Goal: Task Accomplishment & Management: Use online tool/utility

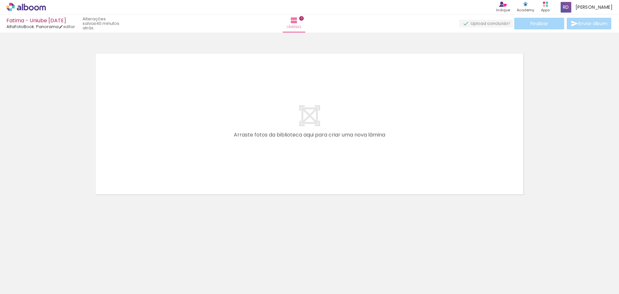
click at [27, 283] on span "Adicionar Fotos" at bounding box center [22, 285] width 19 height 7
click at [0, 0] on input "file" at bounding box center [0, 0] width 0 height 0
click at [52, 259] on iron-icon at bounding box center [50, 259] width 7 height 7
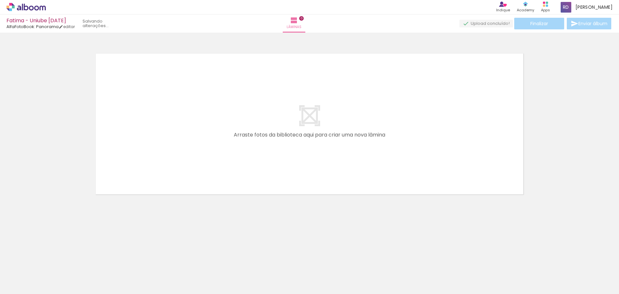
click at [52, 259] on iron-icon at bounding box center [50, 259] width 7 height 7
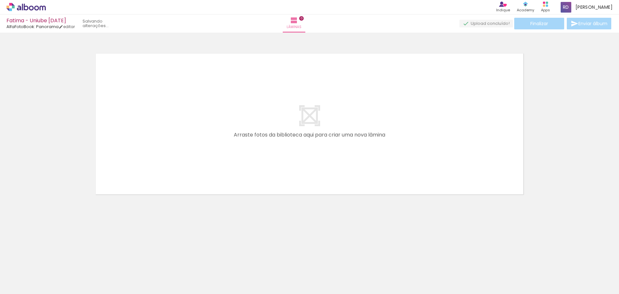
click at [52, 259] on iron-icon at bounding box center [50, 259] width 7 height 7
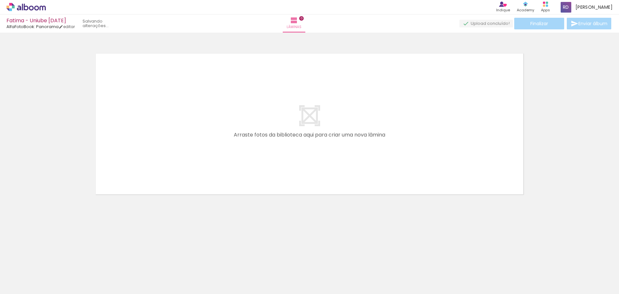
click at [52, 259] on iron-icon at bounding box center [50, 259] width 7 height 7
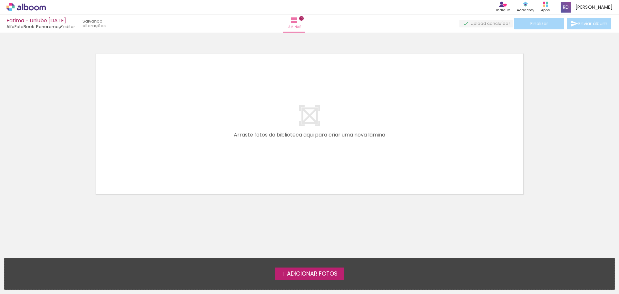
click at [281, 271] on iron-icon at bounding box center [283, 274] width 8 height 8
click at [0, 0] on input "file" at bounding box center [0, 0] width 0 height 0
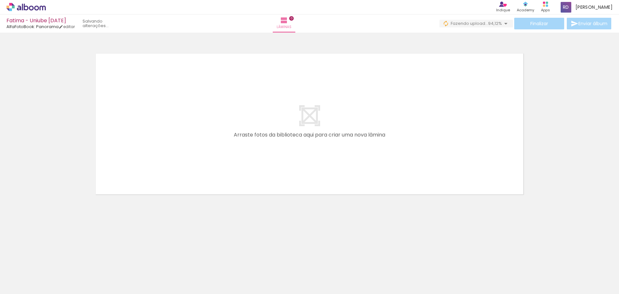
click at [319, 280] on div at bounding box center [318, 272] width 32 height 21
click at [348, 278] on div at bounding box center [354, 272] width 32 height 21
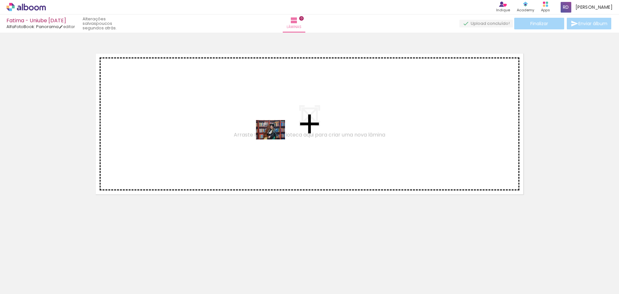
drag, startPoint x: 359, startPoint y: 277, endPoint x: 275, endPoint y: 139, distance: 160.9
click at [275, 139] on quentale-workspace at bounding box center [309, 147] width 619 height 294
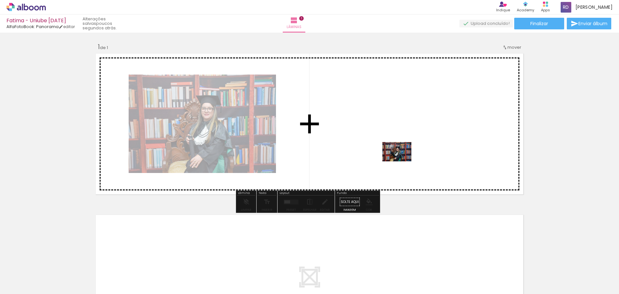
drag, startPoint x: 386, startPoint y: 279, endPoint x: 402, endPoint y: 161, distance: 118.5
click at [402, 161] on quentale-workspace at bounding box center [309, 147] width 619 height 294
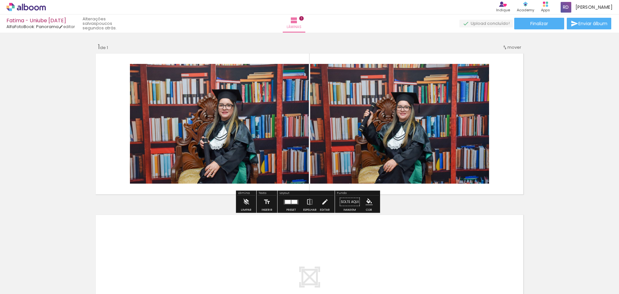
click at [509, 115] on quentale-layouter at bounding box center [310, 123] width 432 height 145
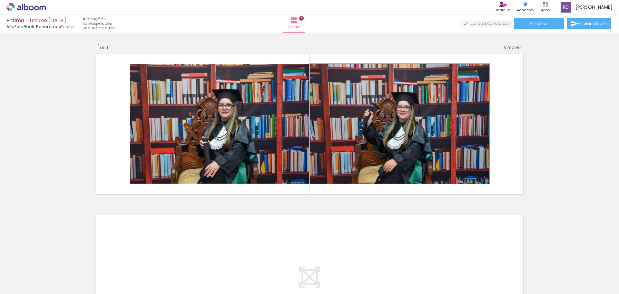
click at [426, 123] on quentale-photo at bounding box center [399, 124] width 179 height 120
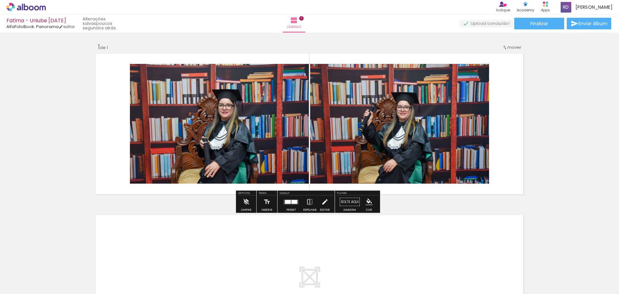
click at [384, 128] on quentale-photo at bounding box center [399, 124] width 179 height 120
click at [0, 0] on slot "P&B" at bounding box center [0, 0] width 0 height 0
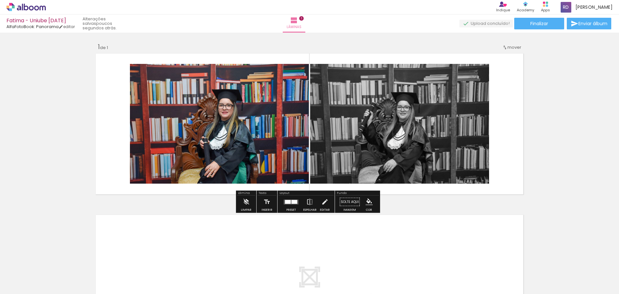
click at [0, 0] on slot "P&B" at bounding box center [0, 0] width 0 height 0
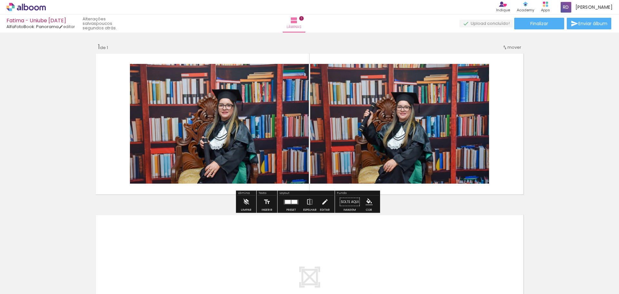
click at [265, 107] on quentale-photo at bounding box center [219, 124] width 179 height 120
click at [293, 205] on div at bounding box center [291, 201] width 17 height 13
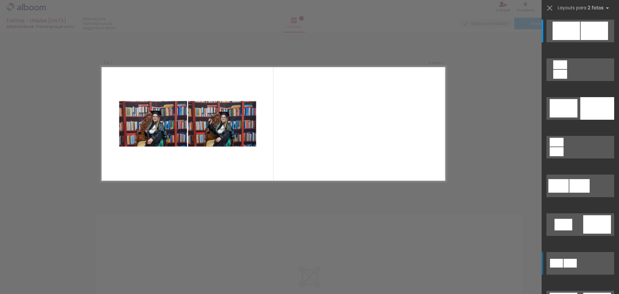
scroll to position [32, 0]
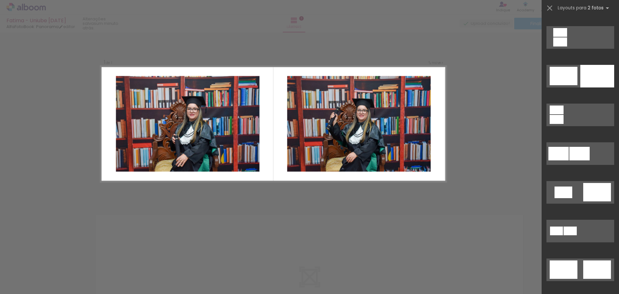
click at [464, 123] on div "Confirmar Cancelar" at bounding box center [309, 202] width 619 height 338
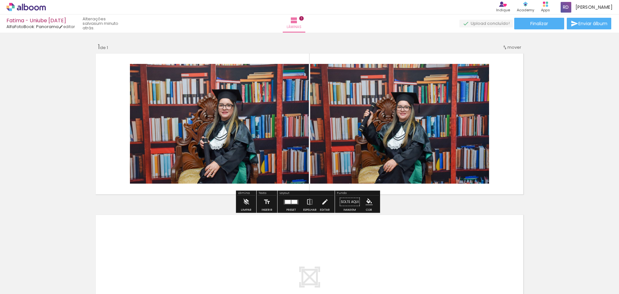
click at [286, 200] on div at bounding box center [288, 202] width 6 height 4
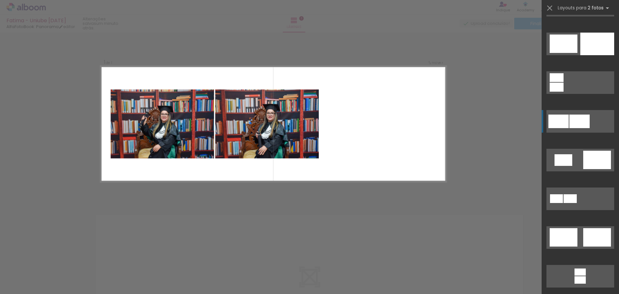
scroll to position [97, 0]
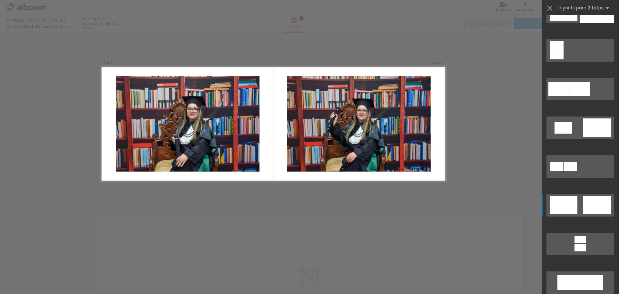
click at [571, 199] on div at bounding box center [564, 205] width 28 height 18
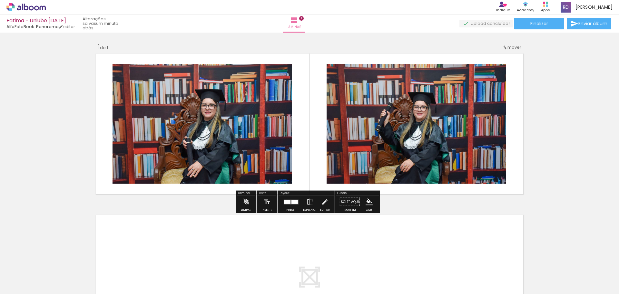
click at [540, 177] on div "Inserir lâmina 1 de 1" at bounding box center [309, 196] width 619 height 323
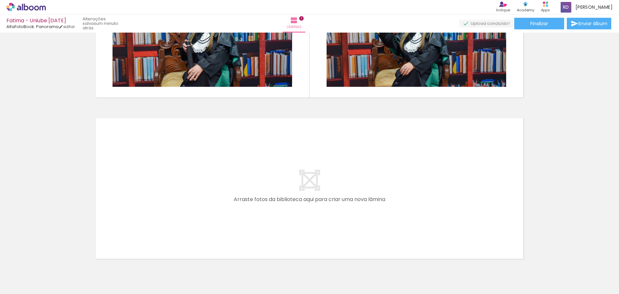
click at [307, 191] on quentale-layouter at bounding box center [310, 188] width 432 height 145
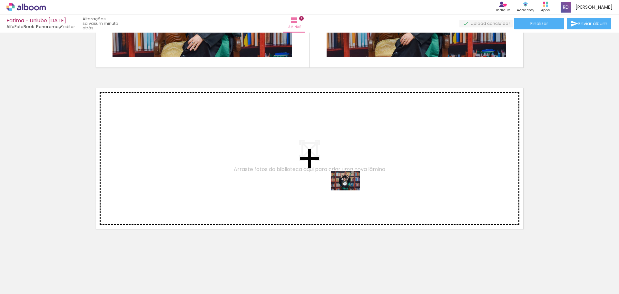
drag, startPoint x: 470, startPoint y: 278, endPoint x: 351, endPoint y: 190, distance: 148.1
click at [351, 190] on quentale-workspace at bounding box center [309, 147] width 619 height 294
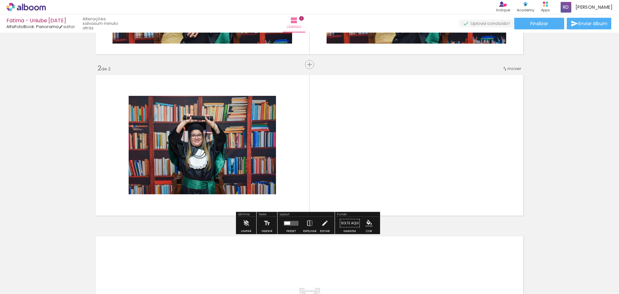
scroll to position [142, 0]
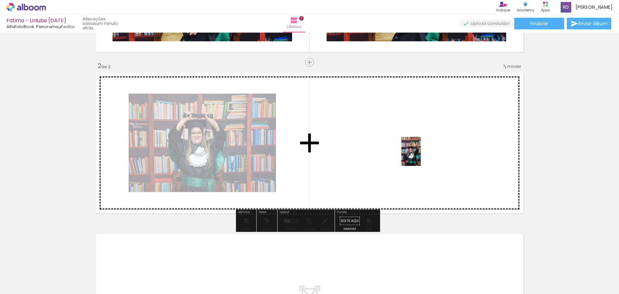
drag, startPoint x: 463, startPoint y: 213, endPoint x: 421, endPoint y: 156, distance: 71.0
click at [421, 156] on quentale-workspace at bounding box center [309, 147] width 619 height 294
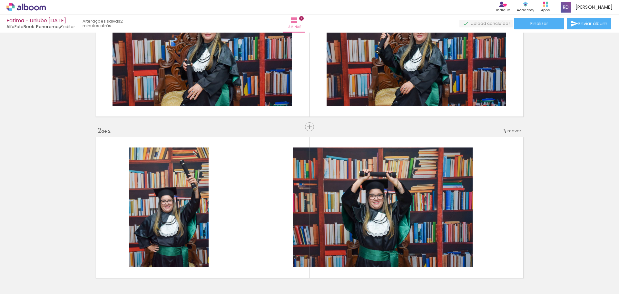
scroll to position [13, 0]
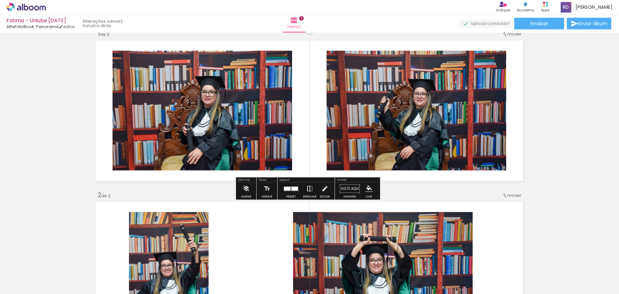
click at [307, 186] on iron-icon at bounding box center [309, 188] width 7 height 13
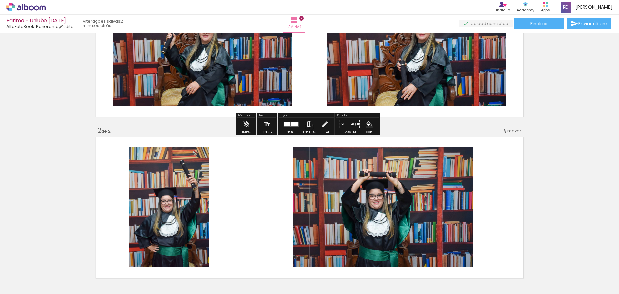
scroll to position [142, 0]
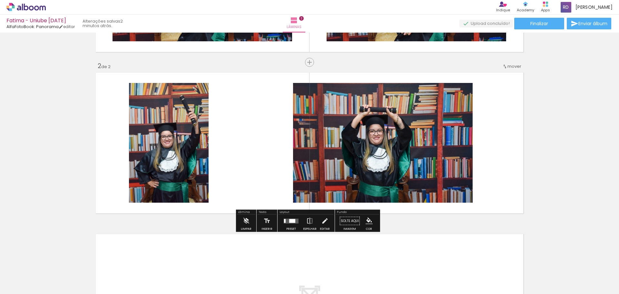
click at [294, 219] on div at bounding box center [292, 221] width 6 height 4
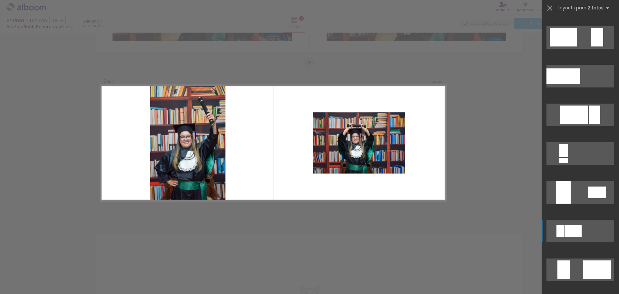
scroll to position [258, 0]
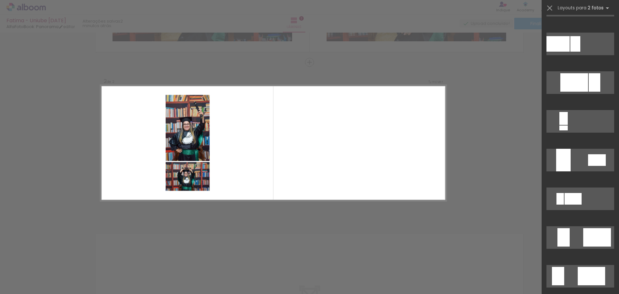
click at [491, 147] on div "Confirmar Cancelar" at bounding box center [309, 139] width 619 height 499
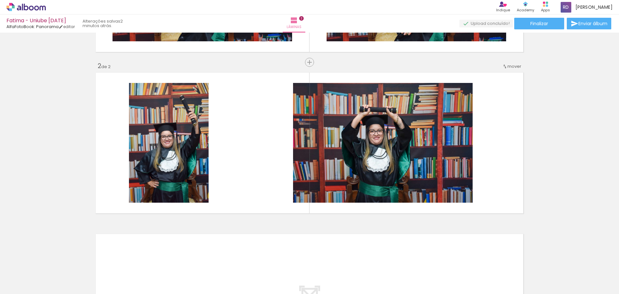
scroll to position [0, 0]
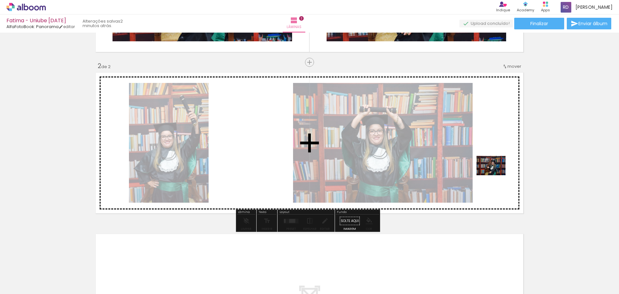
drag, startPoint x: 424, startPoint y: 279, endPoint x: 496, endPoint y: 175, distance: 126.4
click at [496, 175] on quentale-workspace at bounding box center [309, 147] width 619 height 294
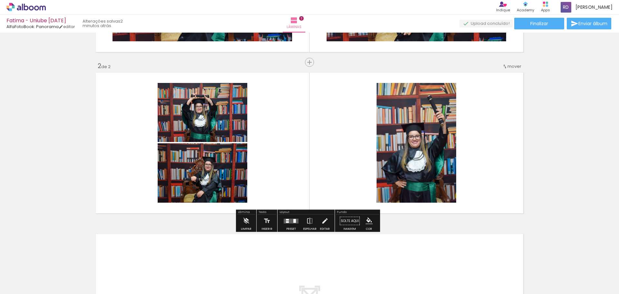
click at [291, 215] on div at bounding box center [291, 220] width 17 height 13
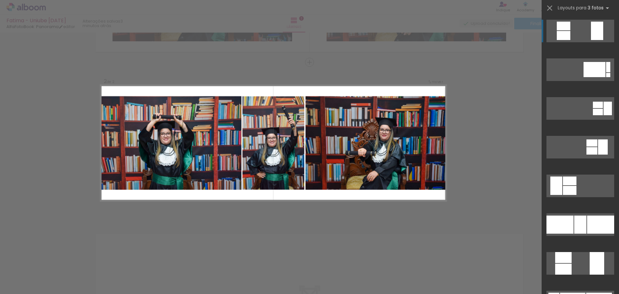
click at [379, 149] on div at bounding box center [375, 143] width 141 height 94
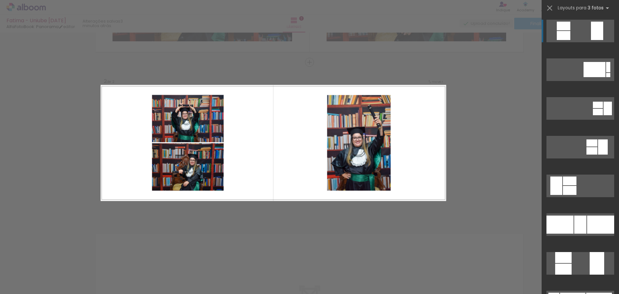
click at [244, 240] on div "Confirmar Cancelar" at bounding box center [309, 139] width 619 height 499
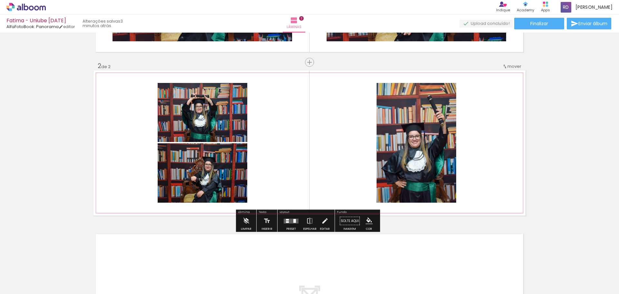
click at [188, 168] on quentale-photo at bounding box center [203, 172] width 90 height 59
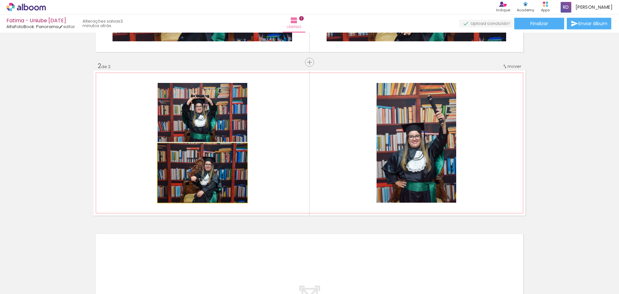
click at [188, 168] on quentale-photo at bounding box center [203, 172] width 90 height 59
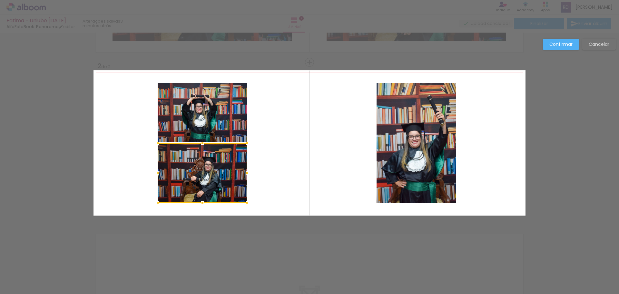
click at [188, 168] on div at bounding box center [203, 172] width 90 height 59
click at [72, 109] on div "Confirmar Cancelar" at bounding box center [309, 139] width 619 height 499
click at [0, 0] on slot "Cancelar" at bounding box center [0, 0] width 0 height 0
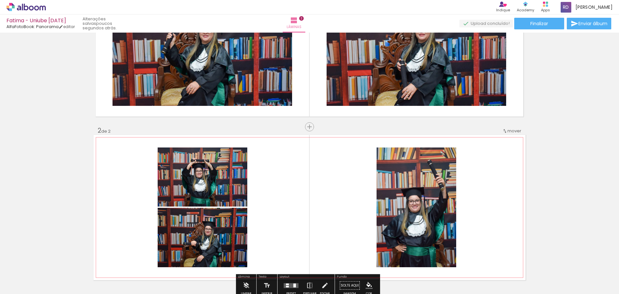
scroll to position [45, 0]
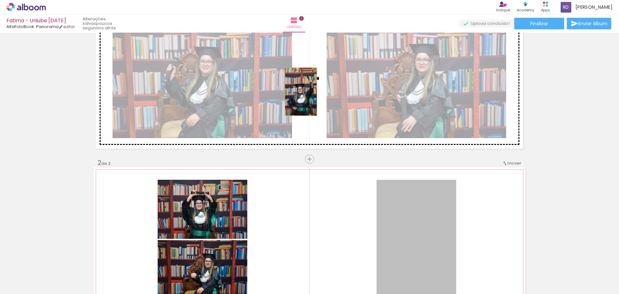
drag, startPoint x: 430, startPoint y: 242, endPoint x: 299, endPoint y: 91, distance: 199.1
click at [299, 91] on div "Inserir lâmina 1 de 2 Inserir lâmina 2 de 2" at bounding box center [309, 231] width 619 height 484
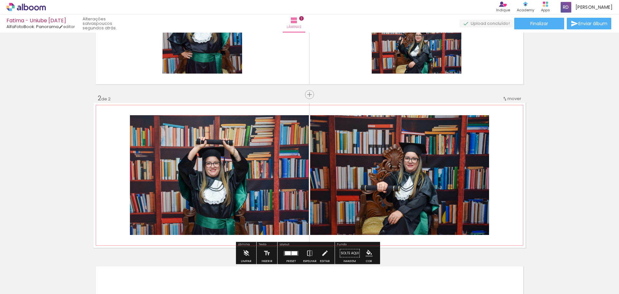
scroll to position [142, 0]
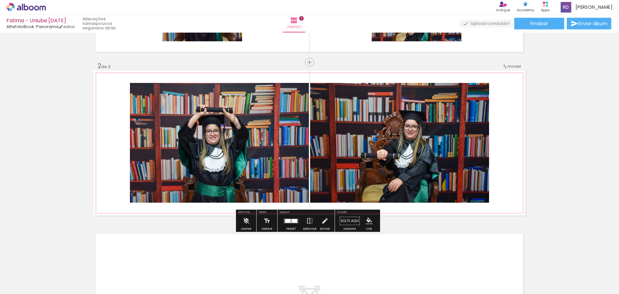
click at [238, 155] on quentale-photo at bounding box center [219, 143] width 179 height 120
click at [235, 153] on quentale-photo at bounding box center [219, 143] width 179 height 120
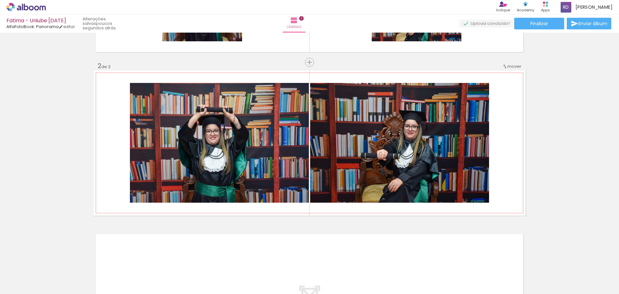
scroll to position [0, 50]
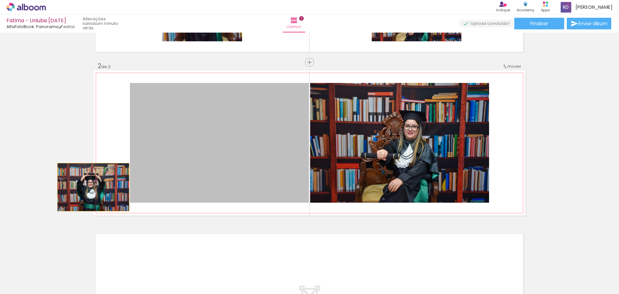
drag, startPoint x: 280, startPoint y: 140, endPoint x: 32, endPoint y: 169, distance: 250.1
click at [32, 169] on div "Inserir lâmina 1 de 2 Inserir lâmina 2 de 2" at bounding box center [309, 135] width 619 height 484
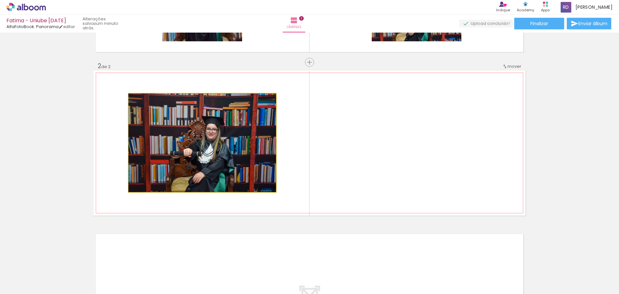
drag, startPoint x: 197, startPoint y: 130, endPoint x: 33, endPoint y: 143, distance: 164.0
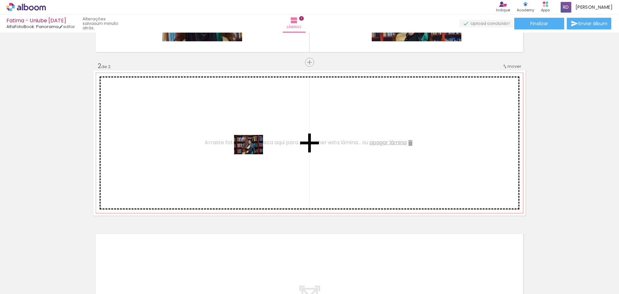
drag, startPoint x: 274, startPoint y: 272, endPoint x: 252, endPoint y: 146, distance: 127.2
click at [252, 146] on quentale-workspace at bounding box center [309, 147] width 619 height 294
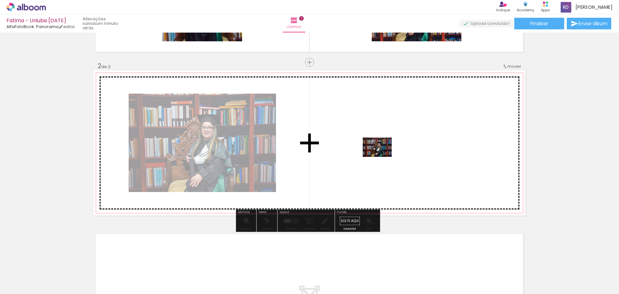
drag, startPoint x: 385, startPoint y: 277, endPoint x: 382, endPoint y: 157, distance: 120.7
click at [382, 157] on quentale-workspace at bounding box center [309, 147] width 619 height 294
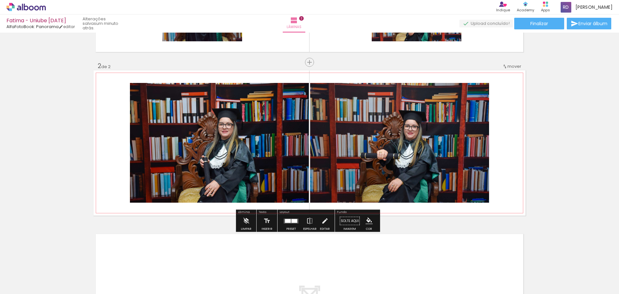
scroll to position [0, 0]
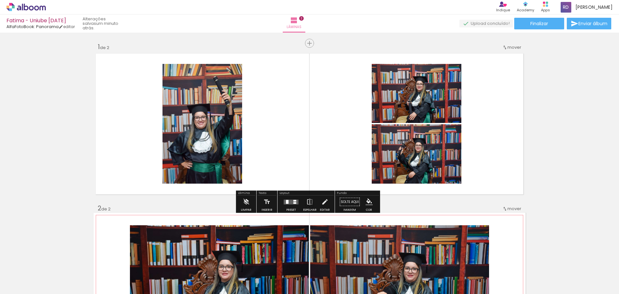
click at [310, 133] on quentale-layouter at bounding box center [310, 123] width 432 height 145
click at [285, 204] on div at bounding box center [291, 201] width 17 height 13
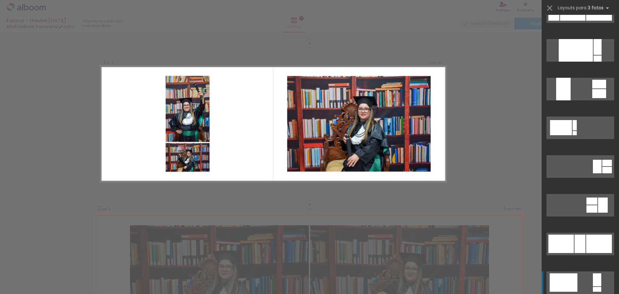
scroll to position [258, 0]
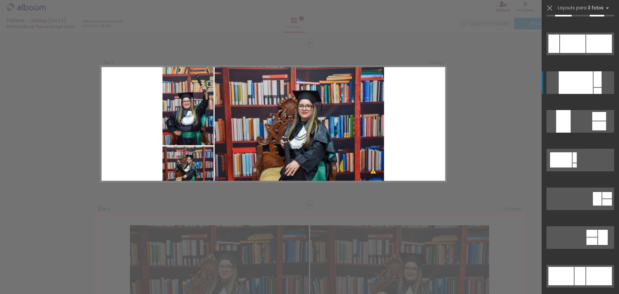
click at [580, 73] on div at bounding box center [576, 82] width 34 height 23
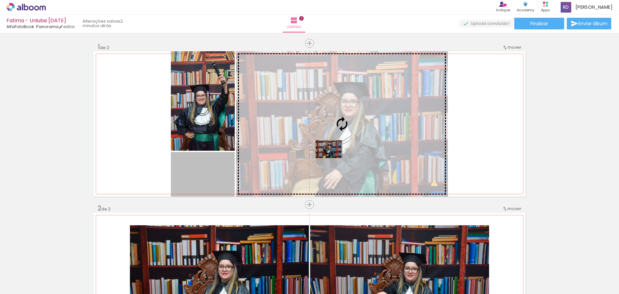
drag, startPoint x: 200, startPoint y: 183, endPoint x: 326, endPoint y: 149, distance: 130.4
click at [0, 0] on slot at bounding box center [0, 0] width 0 height 0
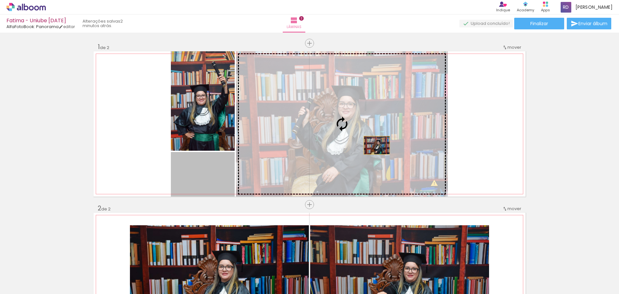
drag, startPoint x: 217, startPoint y: 183, endPoint x: 374, endPoint y: 145, distance: 161.9
click at [0, 0] on slot at bounding box center [0, 0] width 0 height 0
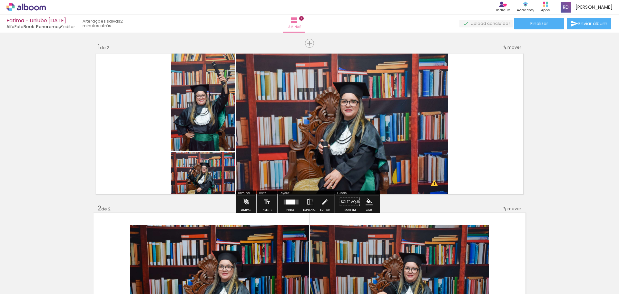
click at [293, 204] on div at bounding box center [290, 201] width 9 height 5
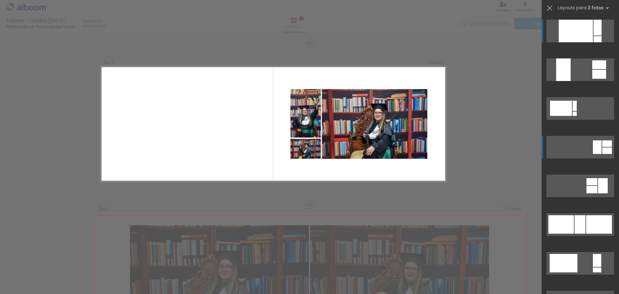
scroll to position [277, 0]
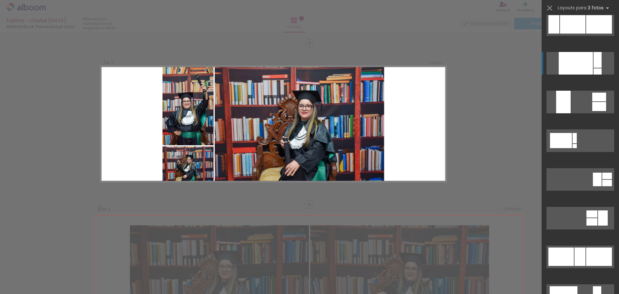
click at [480, 136] on div "Confirmar Cancelar" at bounding box center [309, 282] width 619 height 499
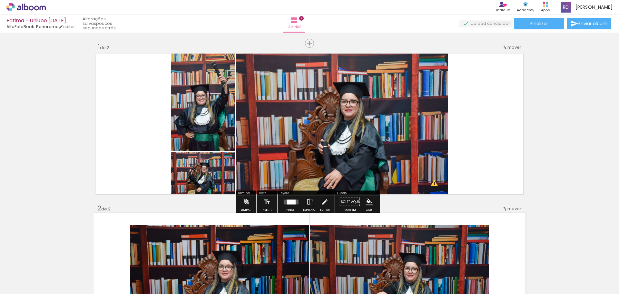
scroll to position [32, 0]
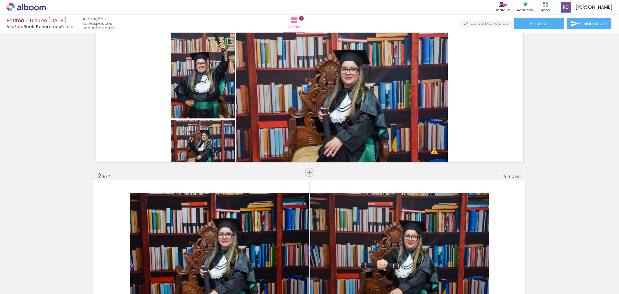
click at [504, 179] on iron-icon at bounding box center [505, 176] width 5 height 5
click at [503, 175] on paper-item "antes da 1" at bounding box center [495, 175] width 49 height 11
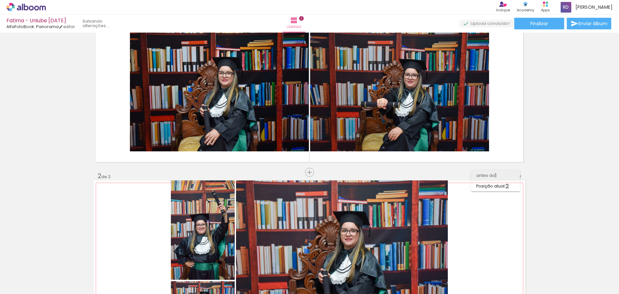
scroll to position [0, 0]
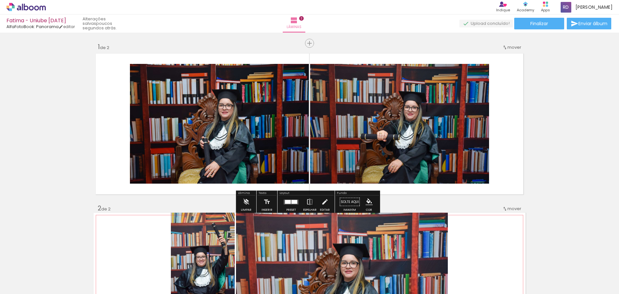
click at [567, 142] on div "Inserir lâmina 1 de 2 Inserir lâmina 2 de 2 O Designbox precisará aumentar a su…" at bounding box center [309, 277] width 619 height 484
click at [501, 93] on quentale-layouter at bounding box center [310, 123] width 432 height 145
click at [305, 45] on span "Inserir lâmina" at bounding box center [312, 43] width 25 height 4
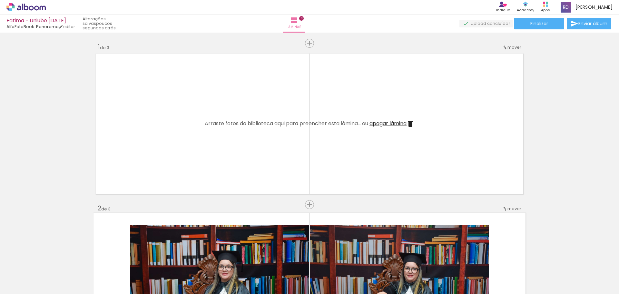
click at [334, 276] on div at bounding box center [340, 272] width 32 height 21
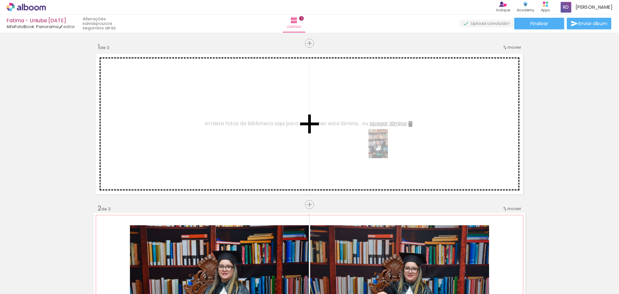
drag, startPoint x: 456, startPoint y: 281, endPoint x: 388, endPoint y: 148, distance: 148.9
click at [388, 148] on quentale-workspace at bounding box center [309, 147] width 619 height 294
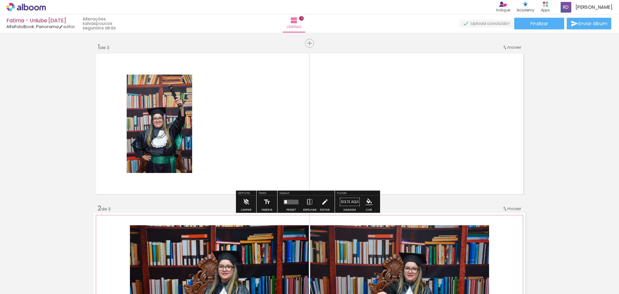
click at [287, 199] on div at bounding box center [291, 201] width 17 height 13
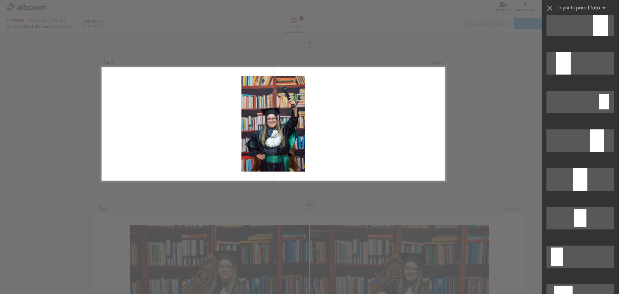
scroll to position [258, 0]
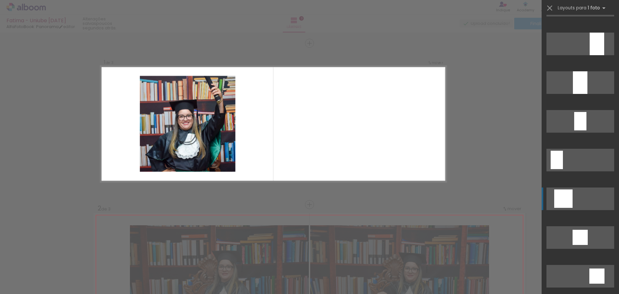
click at [568, 199] on div at bounding box center [563, 198] width 18 height 18
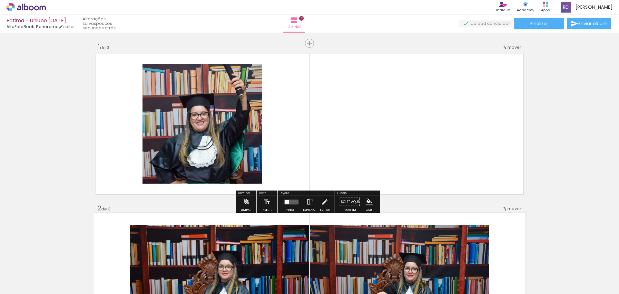
click at [222, 111] on quentale-photo at bounding box center [203, 124] width 120 height 120
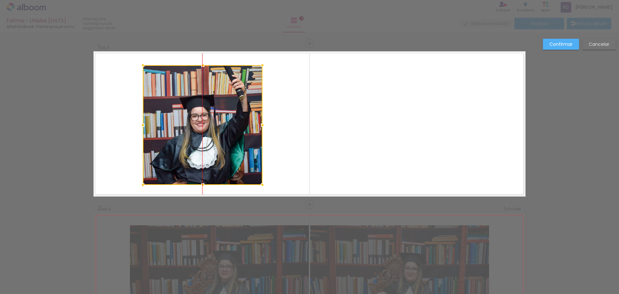
click at [222, 113] on div at bounding box center [203, 125] width 120 height 120
click at [605, 47] on paper-button "Cancelar" at bounding box center [600, 44] width 34 height 11
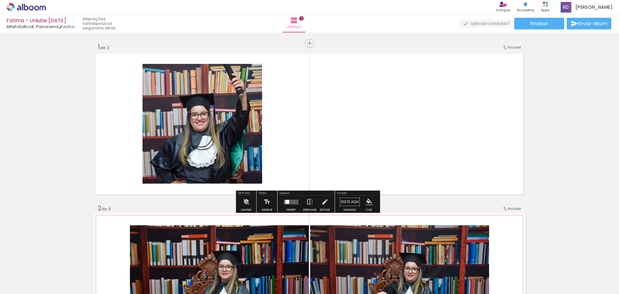
click at [246, 113] on quentale-photo at bounding box center [203, 124] width 120 height 120
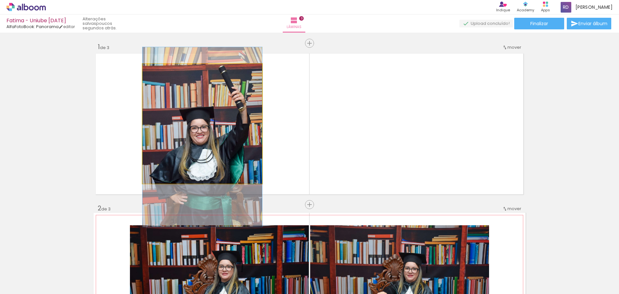
drag, startPoint x: 246, startPoint y: 113, endPoint x: 238, endPoint y: 126, distance: 15.5
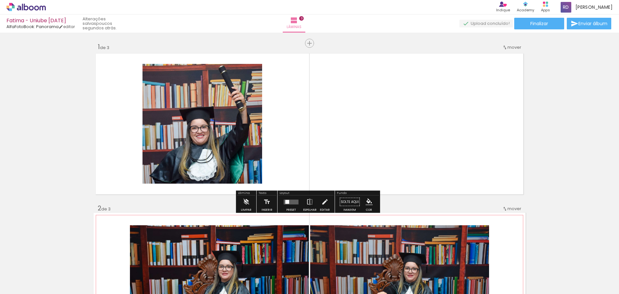
click at [0, 0] on slot "P&B" at bounding box center [0, 0] width 0 height 0
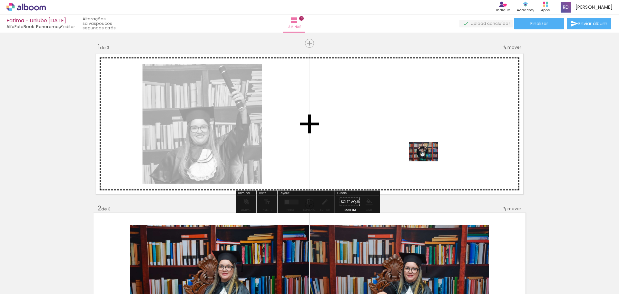
drag, startPoint x: 419, startPoint y: 279, endPoint x: 428, endPoint y: 161, distance: 118.1
click at [428, 161] on quentale-workspace at bounding box center [309, 147] width 619 height 294
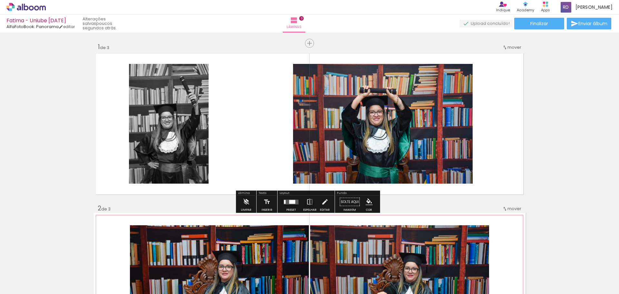
click at [344, 74] on paper-button "P&B" at bounding box center [347, 71] width 10 height 10
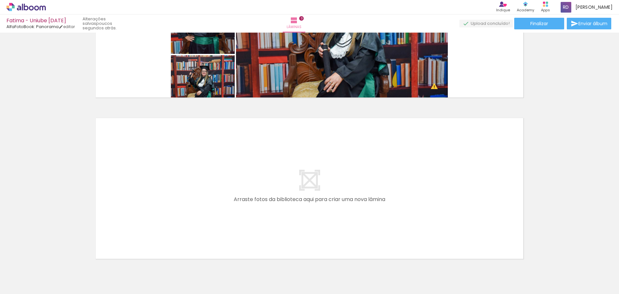
scroll to position [449, 0]
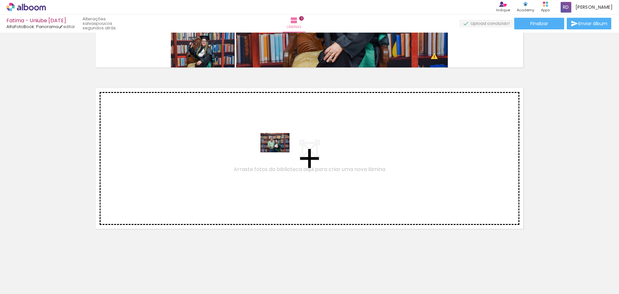
drag, startPoint x: 494, startPoint y: 277, endPoint x: 280, endPoint y: 152, distance: 248.5
click at [280, 152] on quentale-workspace at bounding box center [309, 147] width 619 height 294
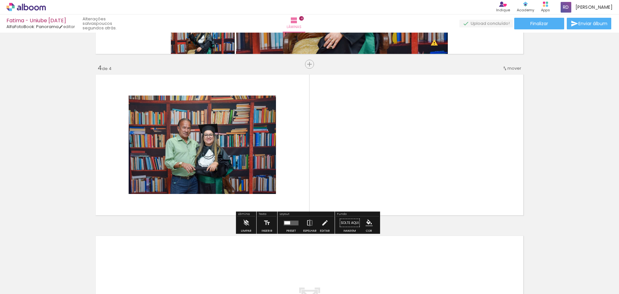
scroll to position [465, 0]
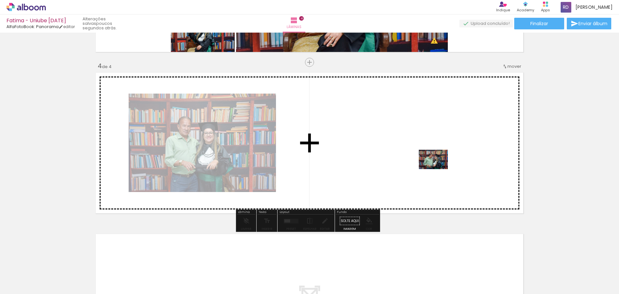
drag, startPoint x: 524, startPoint y: 273, endPoint x: 436, endPoint y: 165, distance: 139.2
click at [436, 165] on quentale-workspace at bounding box center [309, 147] width 619 height 294
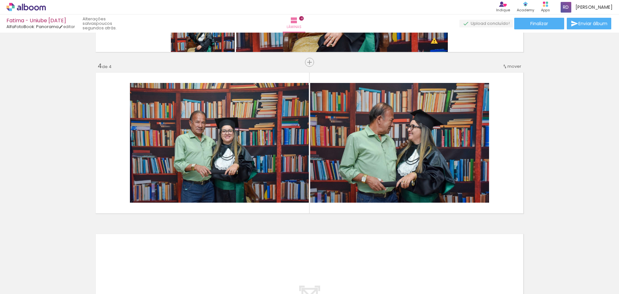
scroll to position [562, 0]
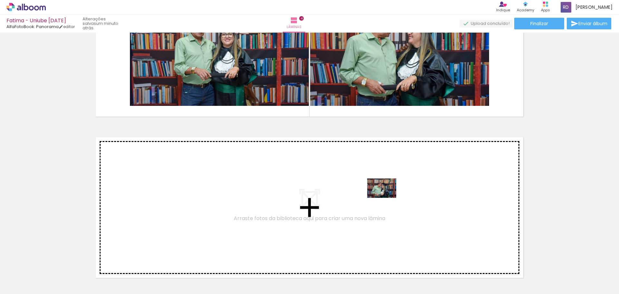
drag, startPoint x: 558, startPoint y: 275, endPoint x: 387, endPoint y: 198, distance: 188.0
click at [387, 198] on quentale-workspace at bounding box center [309, 147] width 619 height 294
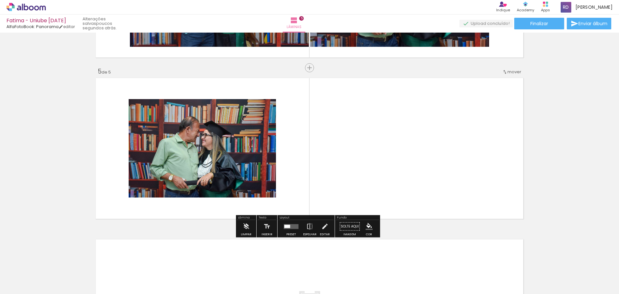
scroll to position [626, 0]
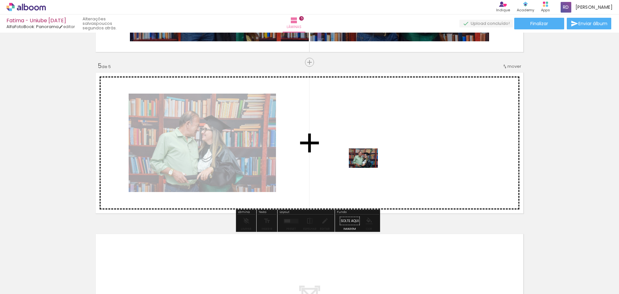
drag, startPoint x: 592, startPoint y: 274, endPoint x: 368, endPoint y: 168, distance: 247.1
click at [368, 168] on quentale-workspace at bounding box center [309, 147] width 619 height 294
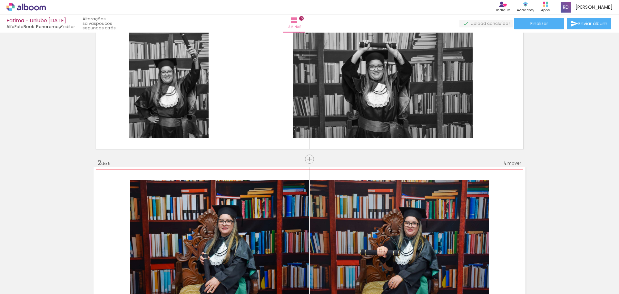
scroll to position [0, 0]
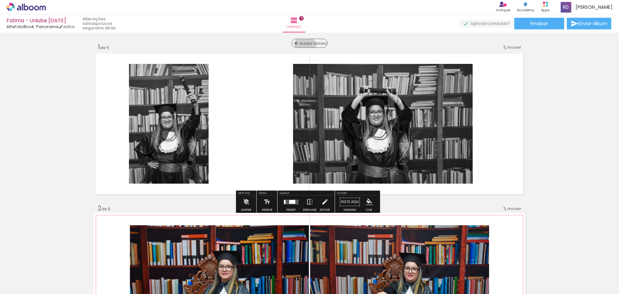
click at [306, 45] on span "Inserir lâmina" at bounding box center [312, 43] width 25 height 4
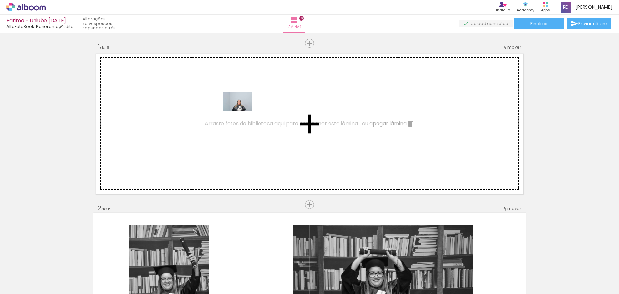
drag, startPoint x: 60, startPoint y: 278, endPoint x: 243, endPoint y: 111, distance: 248.0
click at [243, 111] on quentale-workspace at bounding box center [309, 147] width 619 height 294
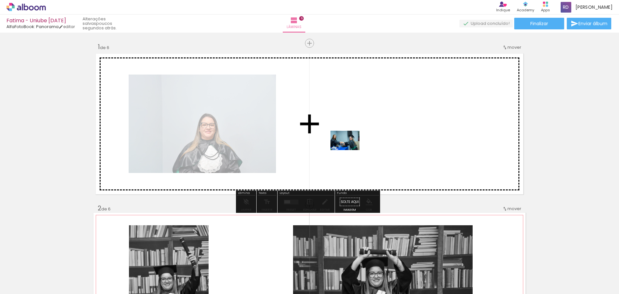
drag, startPoint x: 213, startPoint y: 279, endPoint x: 350, endPoint y: 150, distance: 188.2
click at [350, 150] on quentale-workspace at bounding box center [309, 147] width 619 height 294
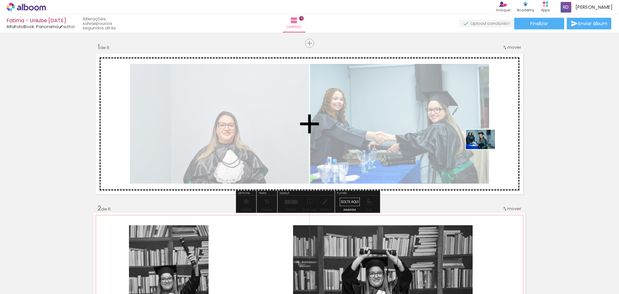
drag, startPoint x: 291, startPoint y: 276, endPoint x: 485, endPoint y: 149, distance: 232.3
click at [485, 149] on quentale-workspace at bounding box center [309, 147] width 619 height 294
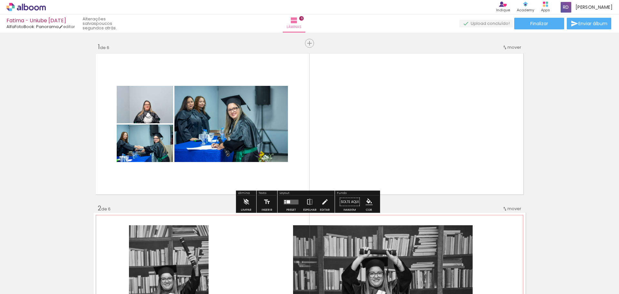
click at [278, 204] on div "Layout Preset Espelhar Editar" at bounding box center [306, 202] width 57 height 22
click at [285, 203] on quentale-layouter at bounding box center [291, 201] width 15 height 5
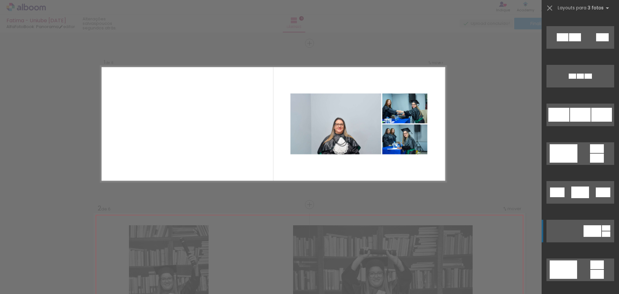
scroll to position [65, 0]
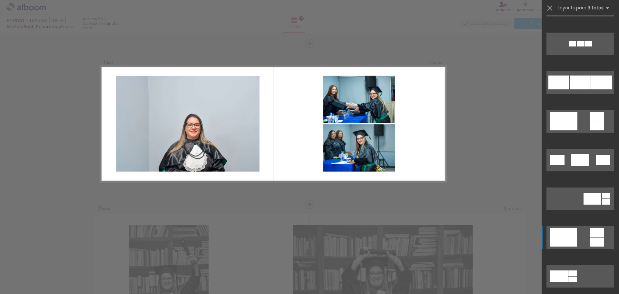
click at [578, 227] on quentale-layouter at bounding box center [581, 237] width 68 height 23
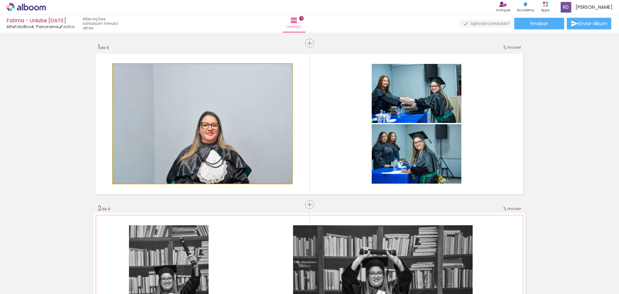
drag, startPoint x: 144, startPoint y: 109, endPoint x: 212, endPoint y: 140, distance: 75.1
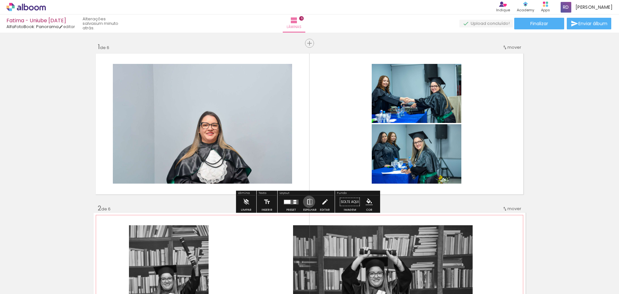
click at [308, 202] on iron-icon at bounding box center [309, 201] width 7 height 13
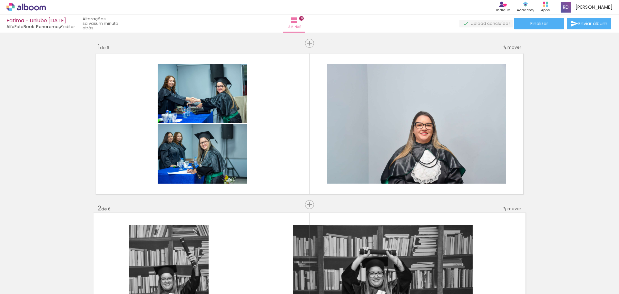
scroll to position [65, 0]
drag, startPoint x: 207, startPoint y: 102, endPoint x: 45, endPoint y: 114, distance: 162.0
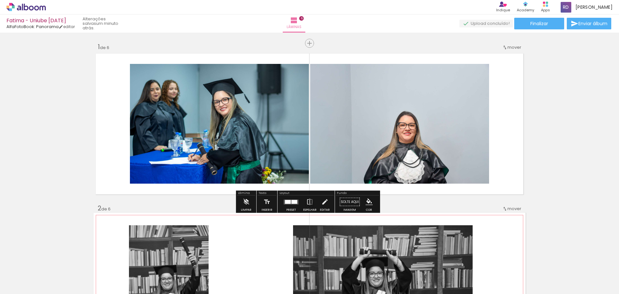
drag, startPoint x: 101, startPoint y: 147, endPoint x: 64, endPoint y: 137, distance: 38.3
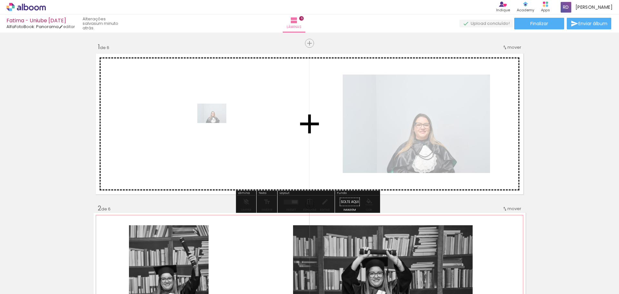
drag, startPoint x: 75, startPoint y: 266, endPoint x: 217, endPoint y: 123, distance: 201.9
click at [217, 123] on quentale-workspace at bounding box center [309, 147] width 619 height 294
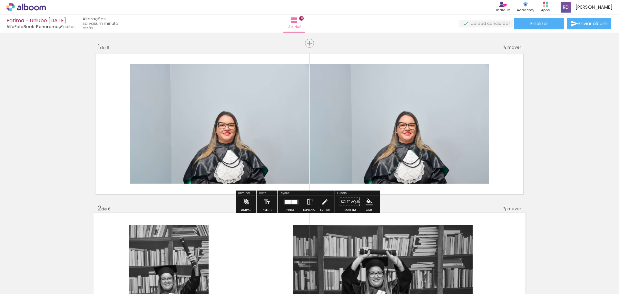
click at [0, 0] on slot "P&B" at bounding box center [0, 0] width 0 height 0
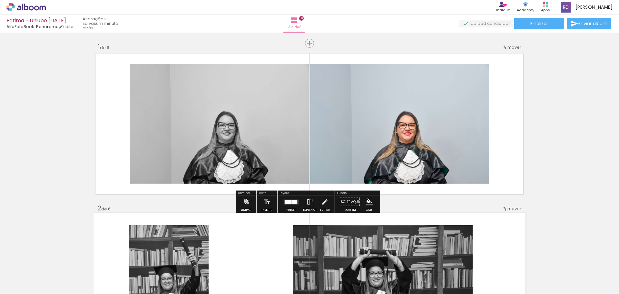
click at [287, 205] on div at bounding box center [291, 201] width 17 height 13
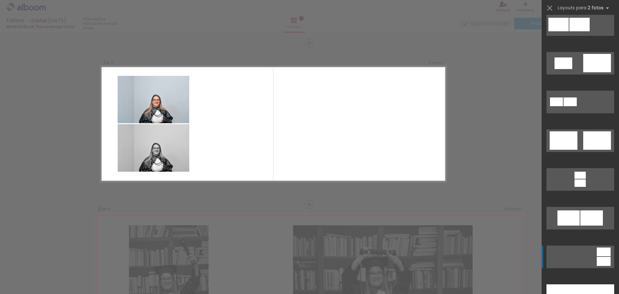
scroll to position [194, 0]
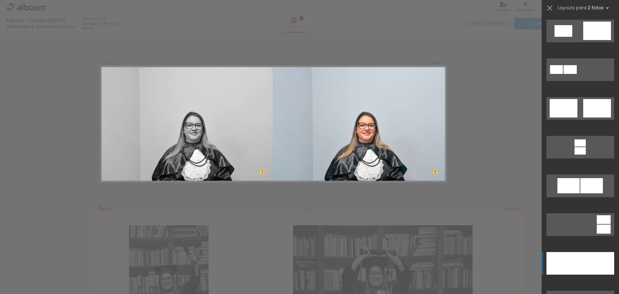
click at [573, 267] on div at bounding box center [564, 263] width 34 height 23
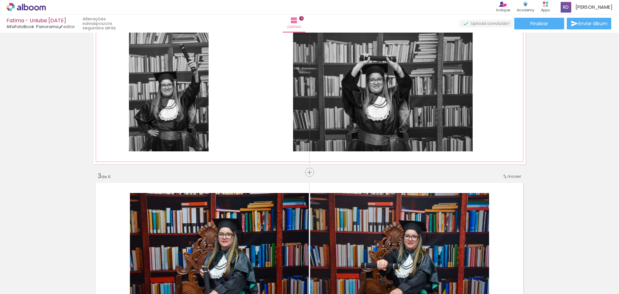
click at [511, 178] on span "mover" at bounding box center [515, 176] width 14 height 6
click at [509, 183] on paper-item "antes da 2" at bounding box center [495, 186] width 49 height 11
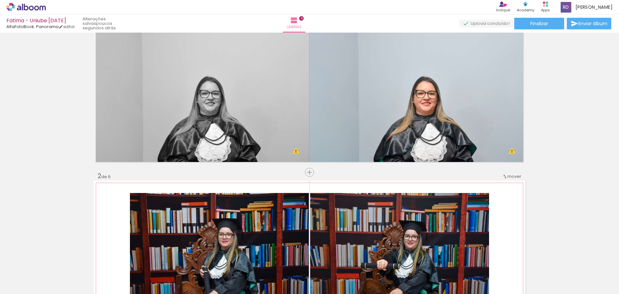
scroll to position [0, 0]
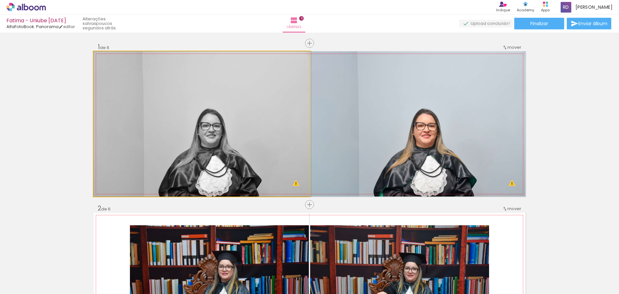
drag, startPoint x: 250, startPoint y: 131, endPoint x: 252, endPoint y: 137, distance: 6.6
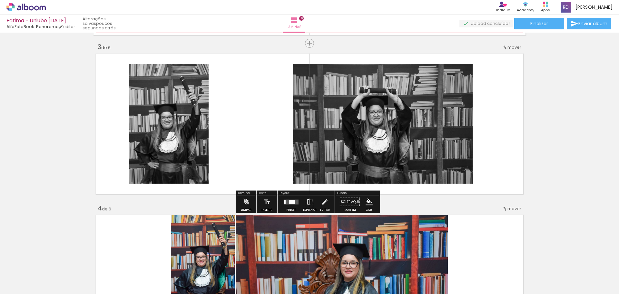
scroll to position [387, 0]
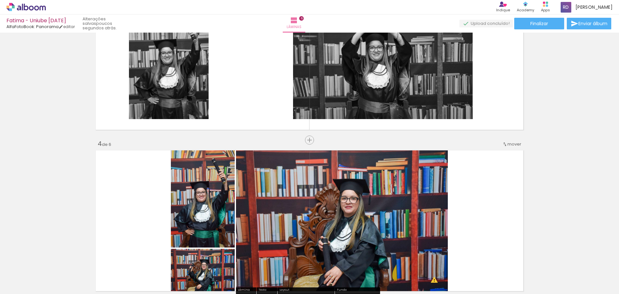
click at [310, 144] on div "Inserir lâmina 1 de 6 Inserir lâmina 2 de 6 Inserir lâmina 3 de 6 Inserir lâmin…" at bounding box center [309, 212] width 619 height 1129
click at [309, 142] on span "Inserir lâmina" at bounding box center [312, 140] width 25 height 4
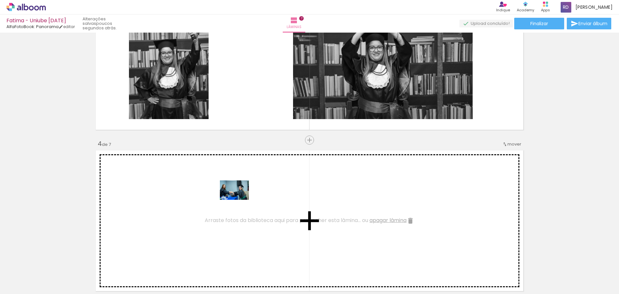
drag, startPoint x: 209, startPoint y: 281, endPoint x: 239, endPoint y: 200, distance: 86.6
click at [239, 200] on quentale-workspace at bounding box center [309, 147] width 619 height 294
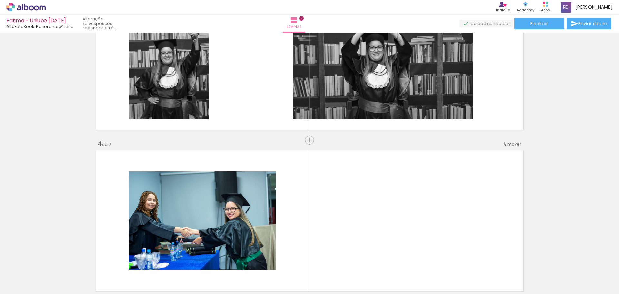
scroll to position [484, 0]
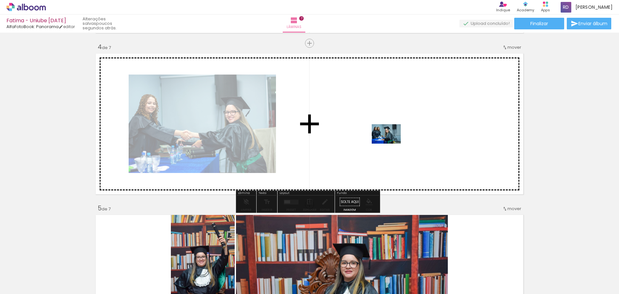
drag, startPoint x: 289, startPoint y: 277, endPoint x: 391, endPoint y: 144, distance: 168.2
click at [391, 144] on quentale-workspace at bounding box center [309, 147] width 619 height 294
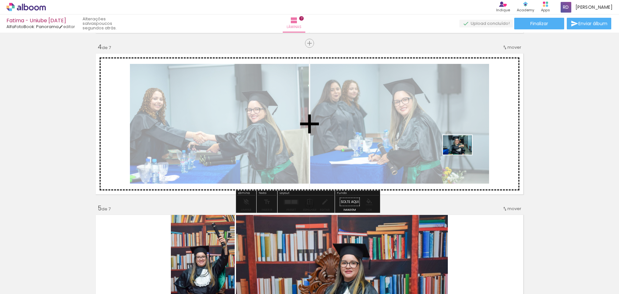
drag, startPoint x: 254, startPoint y: 281, endPoint x: 468, endPoint y: 150, distance: 250.7
click at [468, 150] on quentale-workspace at bounding box center [309, 147] width 619 height 294
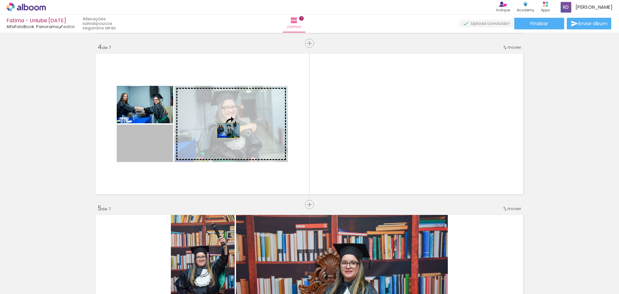
drag, startPoint x: 154, startPoint y: 147, endPoint x: 226, endPoint y: 130, distance: 74.4
click at [0, 0] on slot at bounding box center [0, 0] width 0 height 0
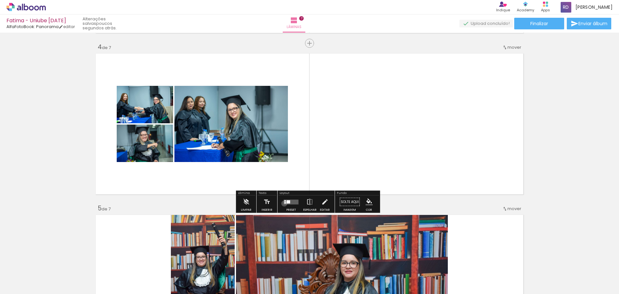
click at [284, 203] on quentale-layouter at bounding box center [291, 201] width 15 height 5
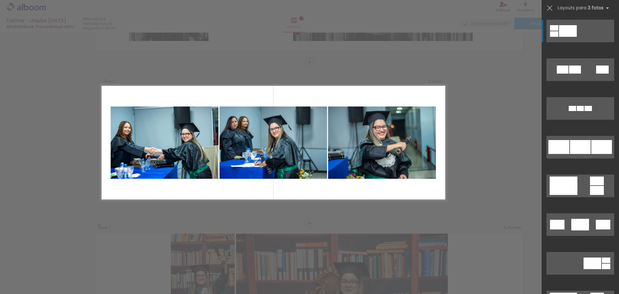
scroll to position [465, 0]
click at [604, 153] on div at bounding box center [602, 147] width 21 height 14
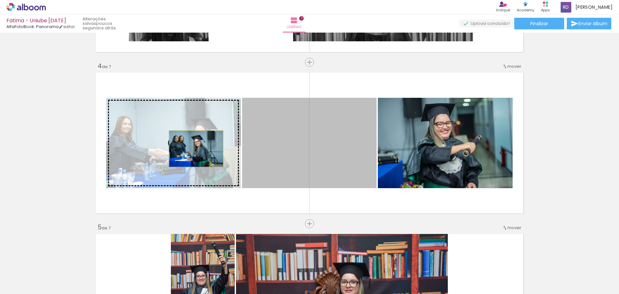
drag, startPoint x: 268, startPoint y: 151, endPoint x: 194, endPoint y: 149, distance: 73.9
click at [0, 0] on slot at bounding box center [0, 0] width 0 height 0
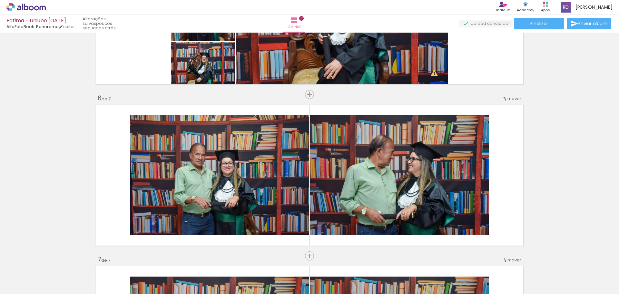
scroll to position [949, 0]
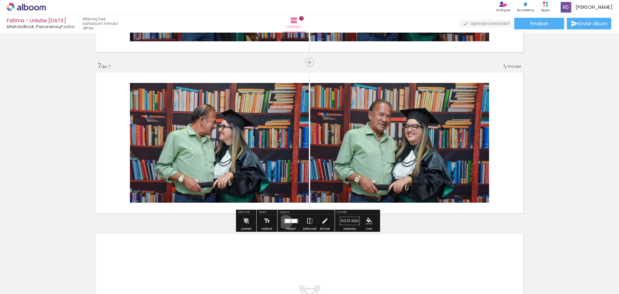
click at [285, 222] on div at bounding box center [288, 221] width 6 height 4
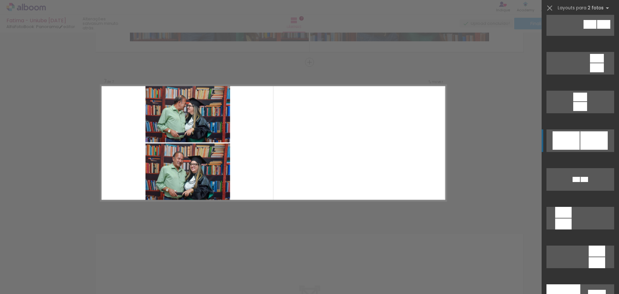
scroll to position [613, 0]
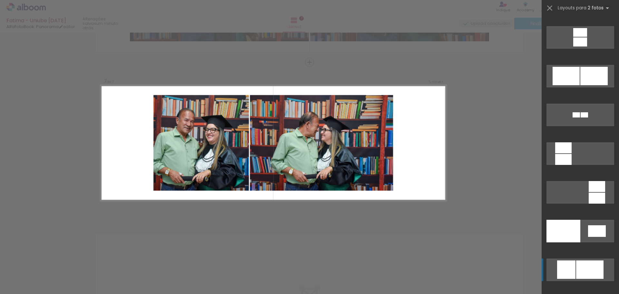
click at [571, 262] on div at bounding box center [566, 269] width 18 height 18
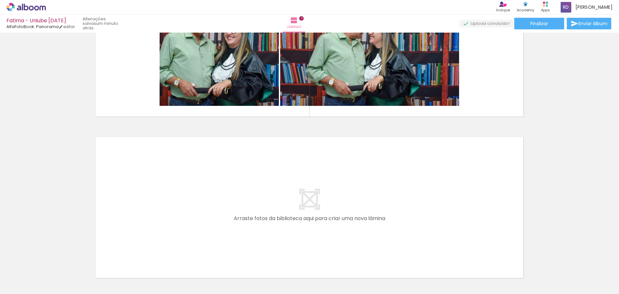
scroll to position [1094, 0]
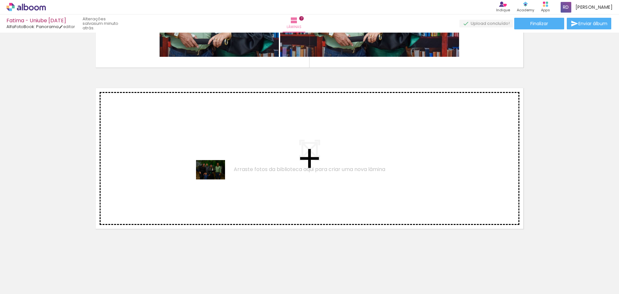
drag, startPoint x: 100, startPoint y: 277, endPoint x: 215, endPoint y: 179, distance: 151.1
click at [215, 179] on quentale-workspace at bounding box center [309, 147] width 619 height 294
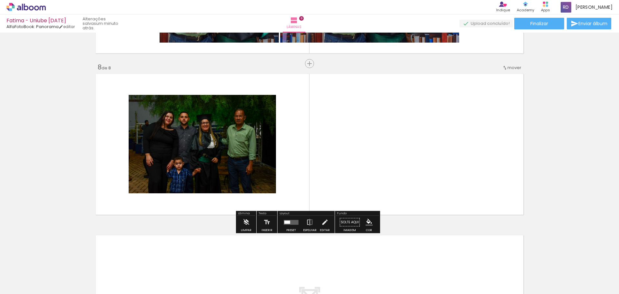
scroll to position [1110, 0]
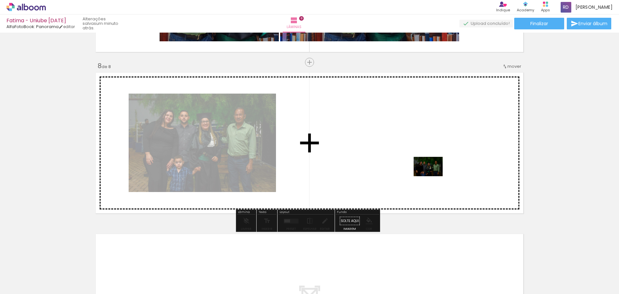
drag, startPoint x: 145, startPoint y: 275, endPoint x: 433, endPoint y: 176, distance: 304.7
click at [433, 176] on quentale-workspace at bounding box center [309, 147] width 619 height 294
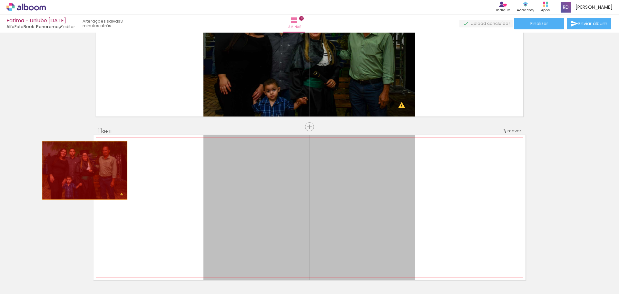
drag, startPoint x: 325, startPoint y: 190, endPoint x: 74, endPoint y: 171, distance: 252.0
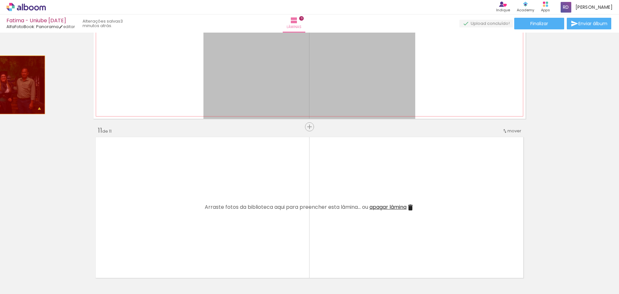
drag, startPoint x: 317, startPoint y: 73, endPoint x: 0, endPoint y: 85, distance: 317.6
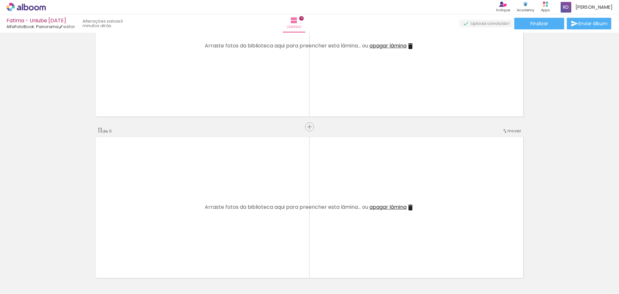
click at [404, 205] on span "apagar lâmina" at bounding box center [388, 206] width 37 height 7
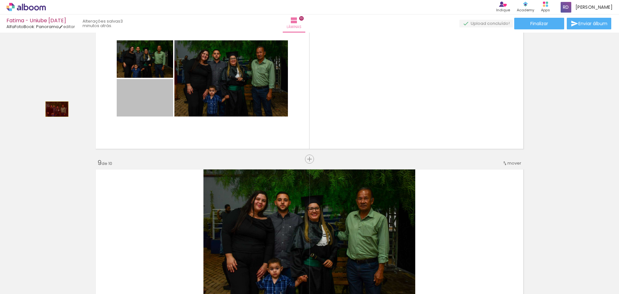
drag, startPoint x: 142, startPoint y: 112, endPoint x: 55, endPoint y: 109, distance: 87.1
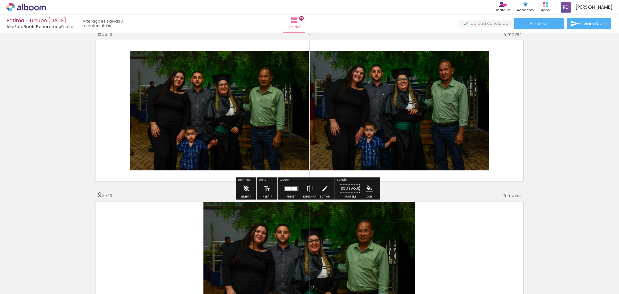
scroll to position [1110, 0]
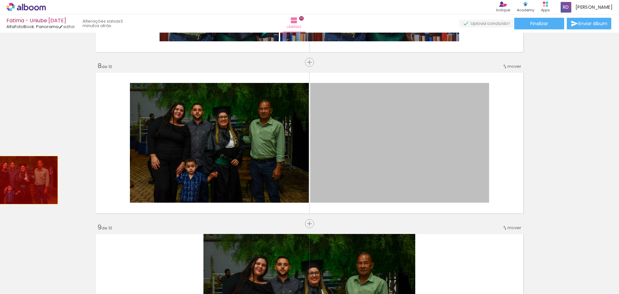
drag, startPoint x: 383, startPoint y: 141, endPoint x: 20, endPoint y: 179, distance: 365.2
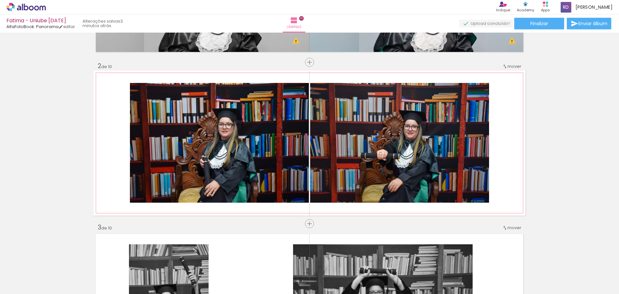
scroll to position [45, 0]
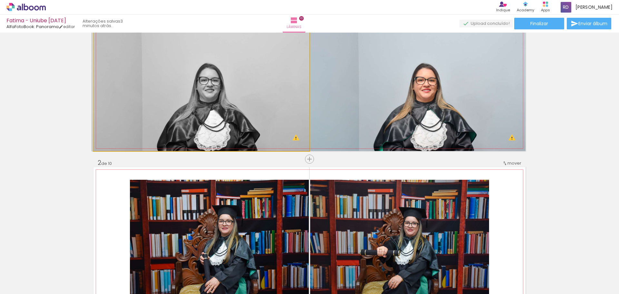
drag, startPoint x: 243, startPoint y: 112, endPoint x: 39, endPoint y: 117, distance: 203.9
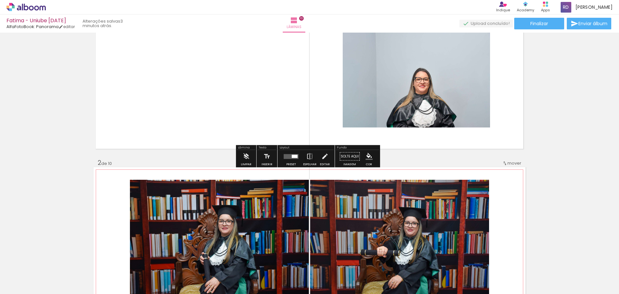
scroll to position [13, 0]
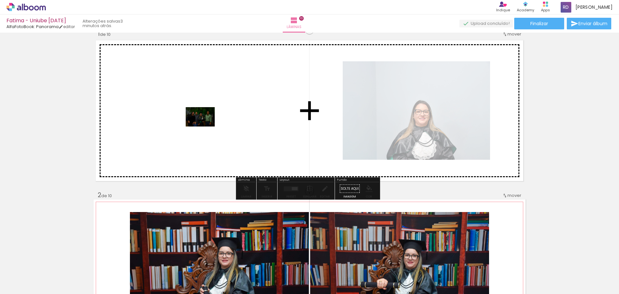
drag, startPoint x: 143, startPoint y: 272, endPoint x: 208, endPoint y: 119, distance: 165.6
click at [208, 119] on quentale-workspace at bounding box center [309, 147] width 619 height 294
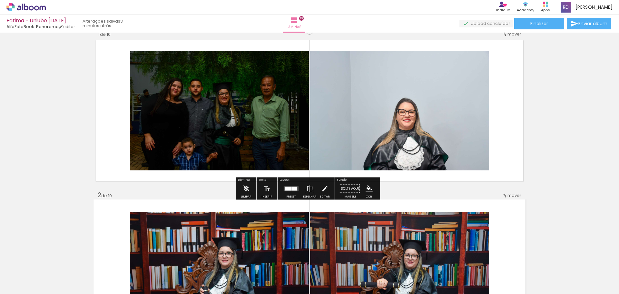
click at [0, 0] on slot "P&B" at bounding box center [0, 0] width 0 height 0
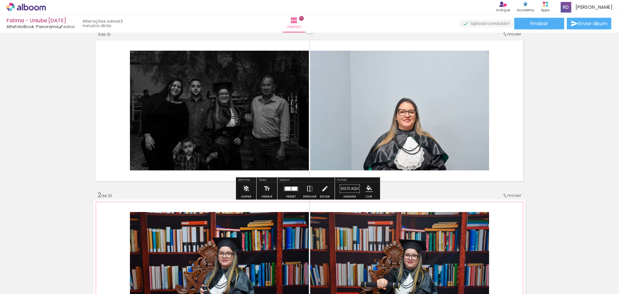
click at [0, 0] on slot "P&B" at bounding box center [0, 0] width 0 height 0
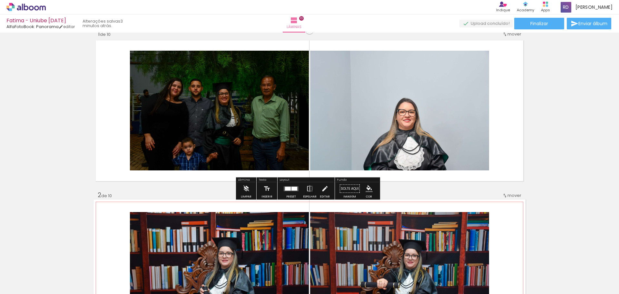
click at [0, 0] on slot "P&B" at bounding box center [0, 0] width 0 height 0
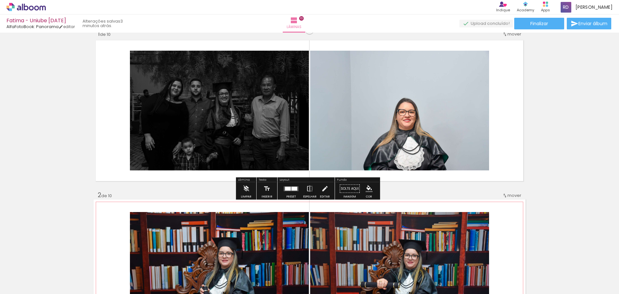
click at [0, 0] on slot "P&B" at bounding box center [0, 0] width 0 height 0
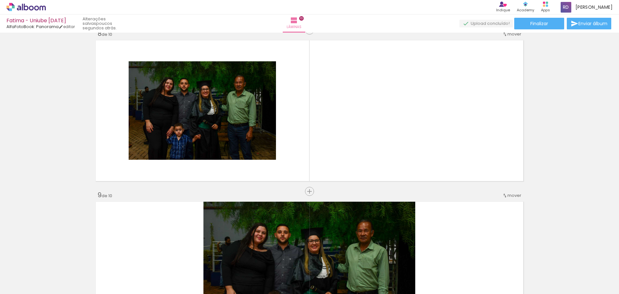
scroll to position [0, 0]
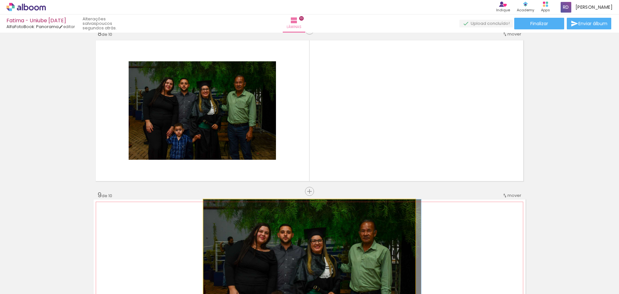
drag, startPoint x: 359, startPoint y: 228, endPoint x: 363, endPoint y: 226, distance: 4.5
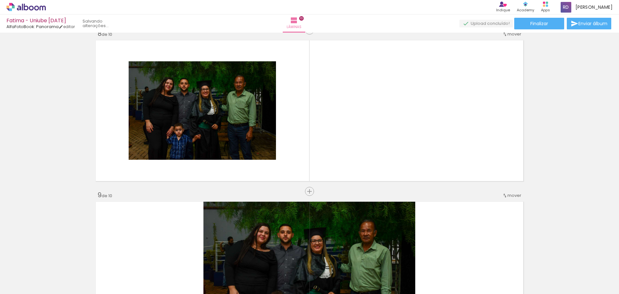
scroll to position [1174, 0]
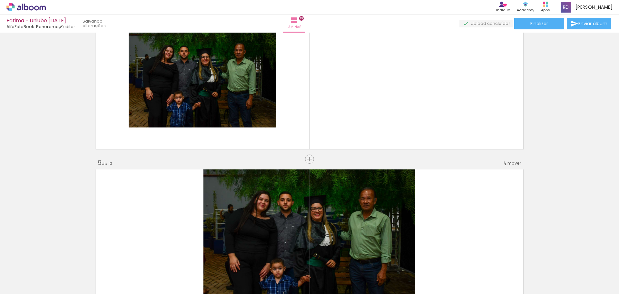
click at [166, 206] on quentale-layouter at bounding box center [310, 239] width 432 height 145
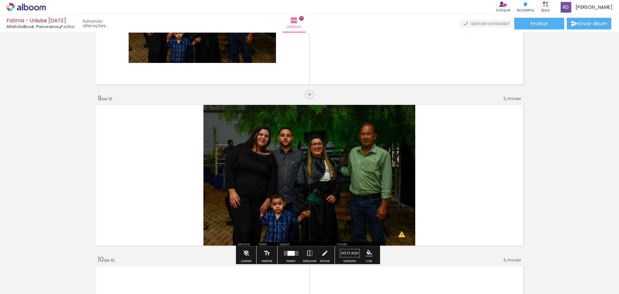
scroll to position [1271, 0]
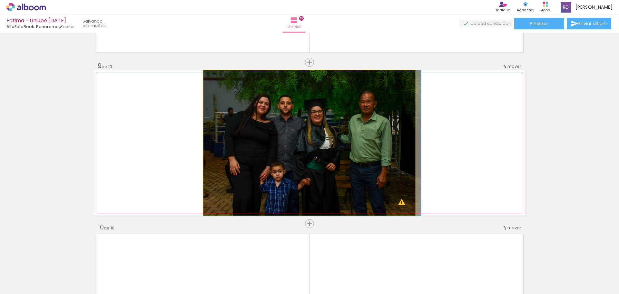
drag, startPoint x: 384, startPoint y: 164, endPoint x: 396, endPoint y: 161, distance: 12.0
drag, startPoint x: 376, startPoint y: 161, endPoint x: 401, endPoint y: 171, distance: 26.5
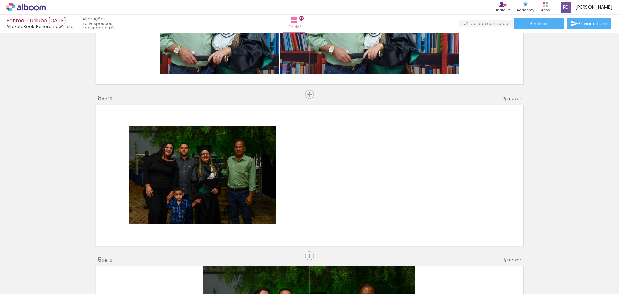
scroll to position [1142, 0]
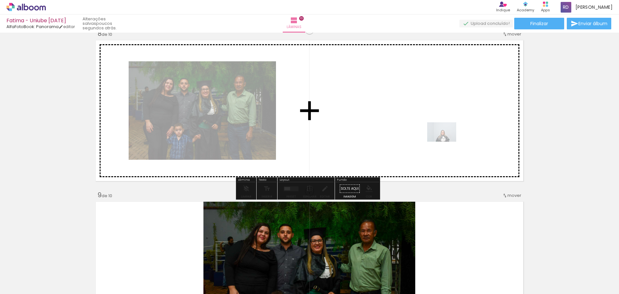
drag, startPoint x: 65, startPoint y: 278, endPoint x: 447, endPoint y: 142, distance: 405.3
click at [447, 142] on quentale-workspace at bounding box center [309, 147] width 619 height 294
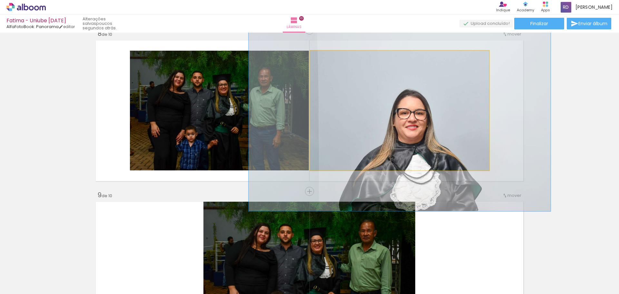
drag, startPoint x: 323, startPoint y: 57, endPoint x: 338, endPoint y: 57, distance: 15.2
click at [338, 57] on div at bounding box center [341, 58] width 6 height 6
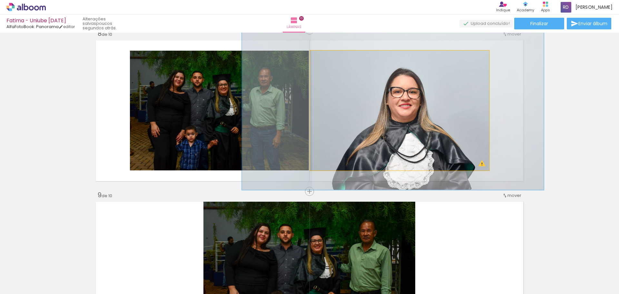
drag, startPoint x: 451, startPoint y: 135, endPoint x: 444, endPoint y: 114, distance: 22.3
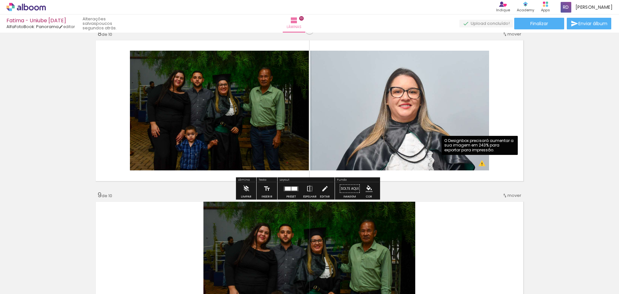
scroll to position [1110, 0]
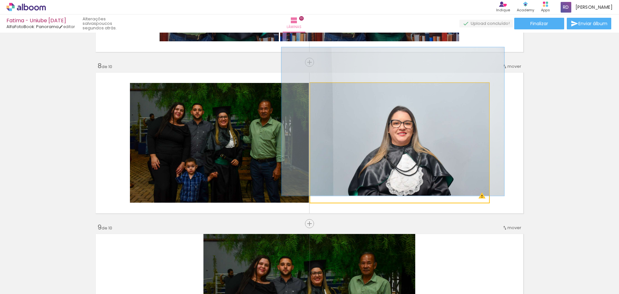
drag, startPoint x: 341, startPoint y: 90, endPoint x: 330, endPoint y: 96, distance: 12.7
click at [330, 96] on quentale-photo at bounding box center [399, 143] width 179 height 120
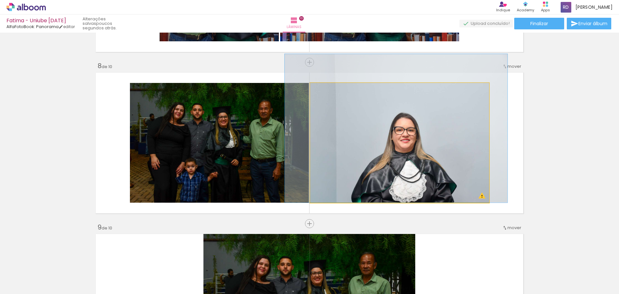
drag, startPoint x: 407, startPoint y: 134, endPoint x: 410, endPoint y: 141, distance: 7.2
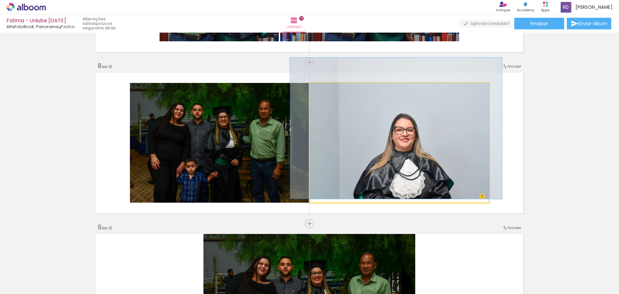
type paper-slider "118"
click at [327, 91] on div at bounding box center [330, 90] width 6 height 6
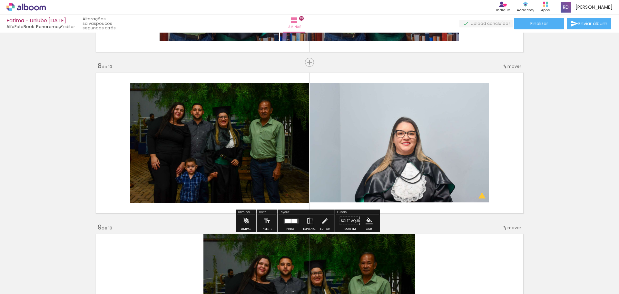
click at [0, 0] on slot "P&B" at bounding box center [0, 0] width 0 height 0
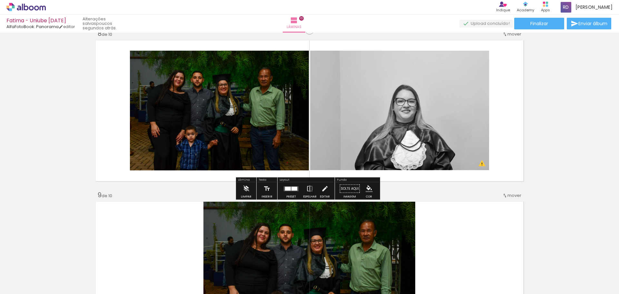
scroll to position [1207, 0]
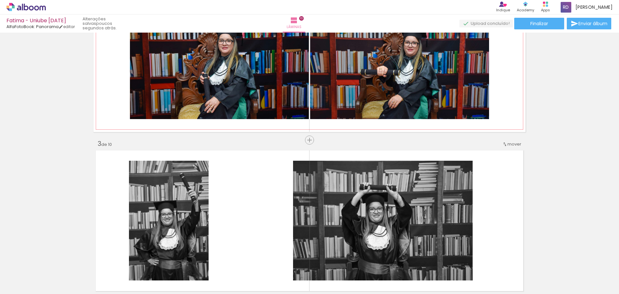
scroll to position [419, 0]
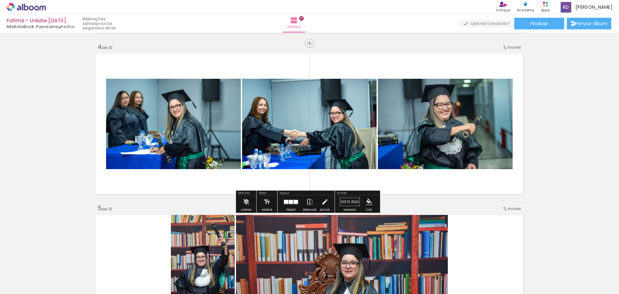
scroll to position [516, 0]
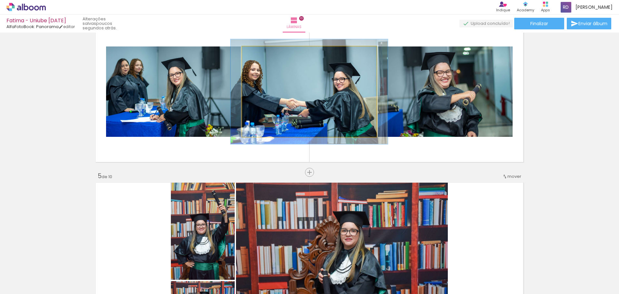
drag, startPoint x: 255, startPoint y: 52, endPoint x: 258, endPoint y: 53, distance: 3.6
type paper-slider "116"
click at [258, 53] on div at bounding box center [261, 53] width 6 height 6
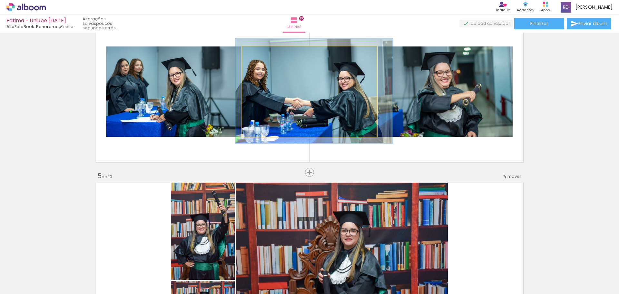
drag, startPoint x: 299, startPoint y: 93, endPoint x: 304, endPoint y: 92, distance: 4.9
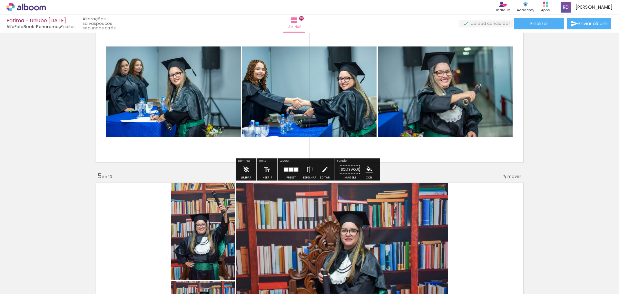
click at [190, 100] on quentale-photo at bounding box center [173, 91] width 135 height 90
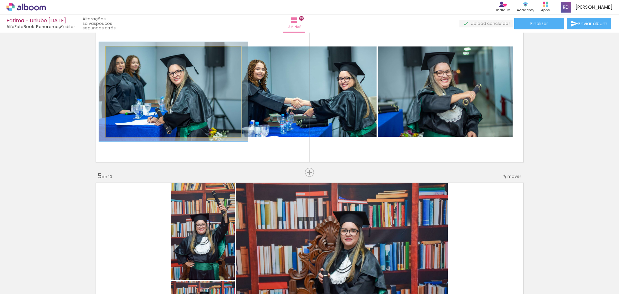
type paper-slider "110"
click at [119, 52] on div at bounding box center [123, 53] width 10 height 10
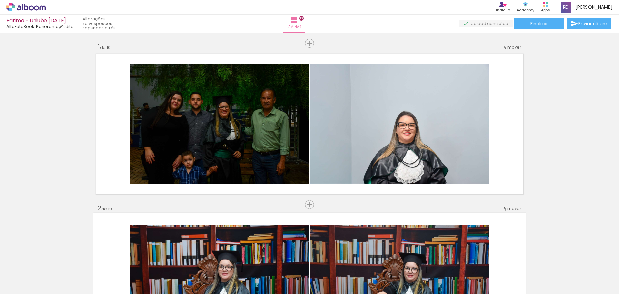
scroll to position [32, 0]
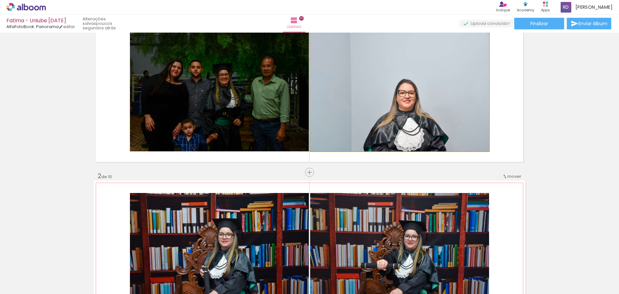
click at [448, 124] on quentale-photo at bounding box center [399, 92] width 179 height 120
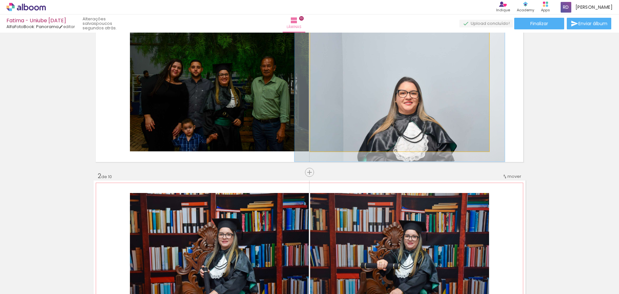
drag, startPoint x: 324, startPoint y: 38, endPoint x: 328, endPoint y: 38, distance: 3.9
click at [328, 38] on div at bounding box center [329, 38] width 6 height 6
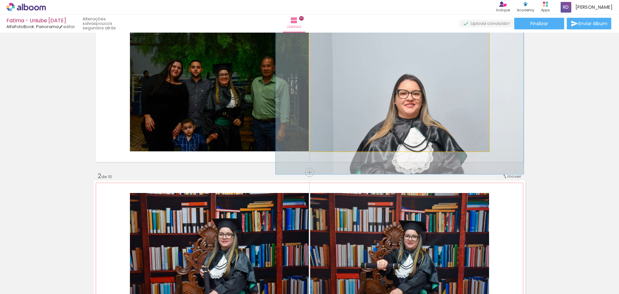
drag, startPoint x: 328, startPoint y: 38, endPoint x: 333, endPoint y: 39, distance: 5.4
click at [333, 39] on div at bounding box center [335, 38] width 6 height 6
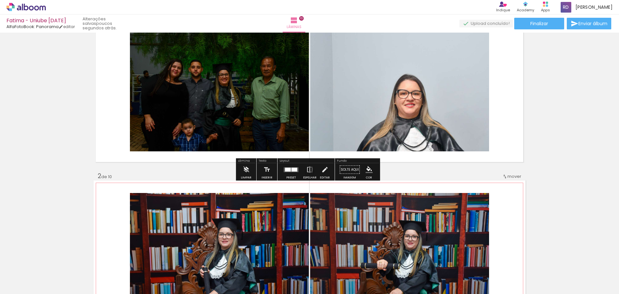
scroll to position [0, 0]
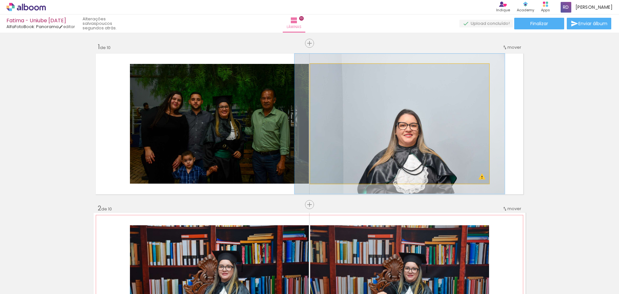
drag, startPoint x: 333, startPoint y: 70, endPoint x: 327, endPoint y: 72, distance: 5.6
click at [327, 72] on div at bounding box center [330, 71] width 6 height 6
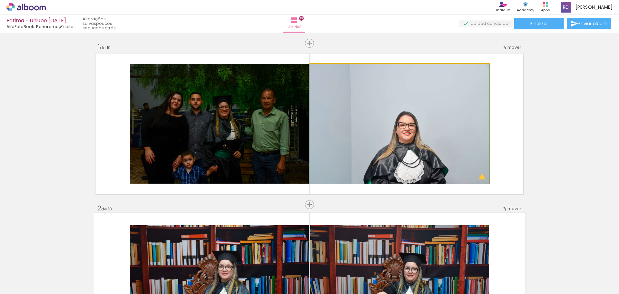
drag, startPoint x: 326, startPoint y: 70, endPoint x: 318, endPoint y: 72, distance: 8.0
type paper-slider "100"
click at [320, 72] on div at bounding box center [325, 70] width 10 height 10
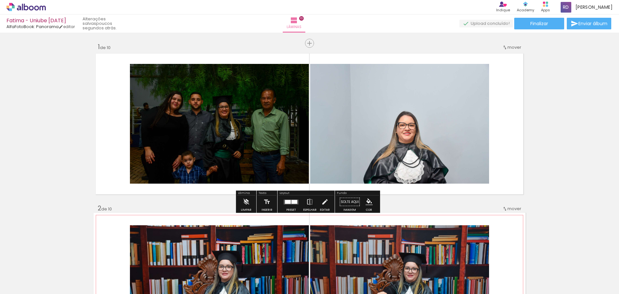
scroll to position [65, 0]
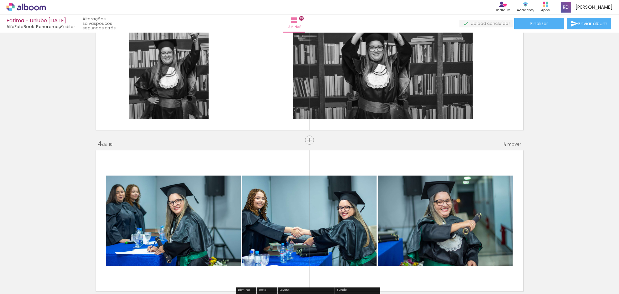
scroll to position [355, 0]
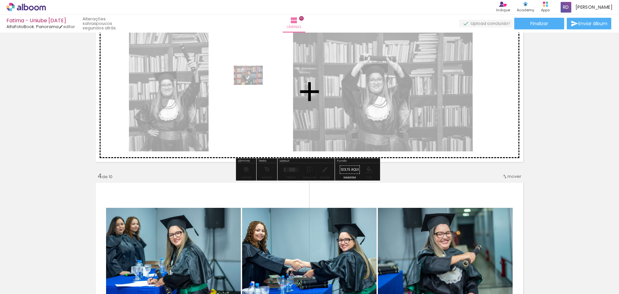
drag, startPoint x: 395, startPoint y: 281, endPoint x: 253, endPoint y: 85, distance: 241.8
click at [253, 85] on quentale-workspace at bounding box center [309, 147] width 619 height 294
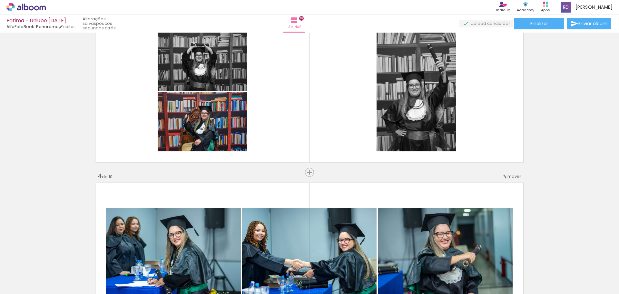
scroll to position [290, 0]
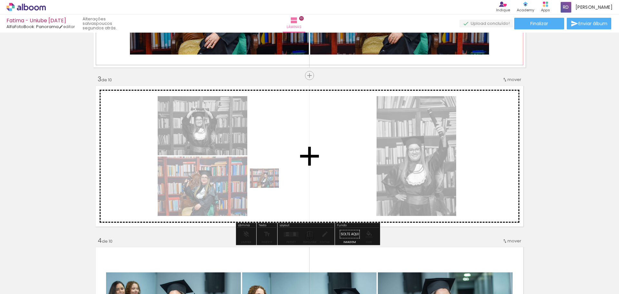
drag, startPoint x: 360, startPoint y: 275, endPoint x: 269, endPoint y: 188, distance: 125.7
click at [269, 188] on quentale-workspace at bounding box center [309, 147] width 619 height 294
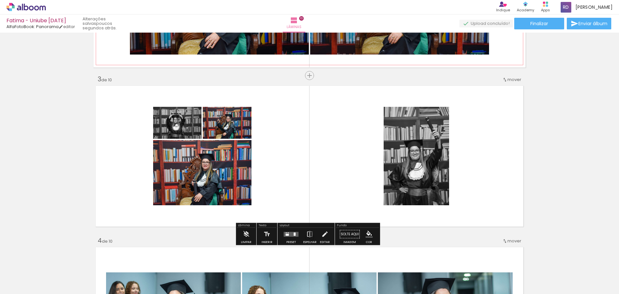
click at [0, 0] on slot "P&B" at bounding box center [0, 0] width 0 height 0
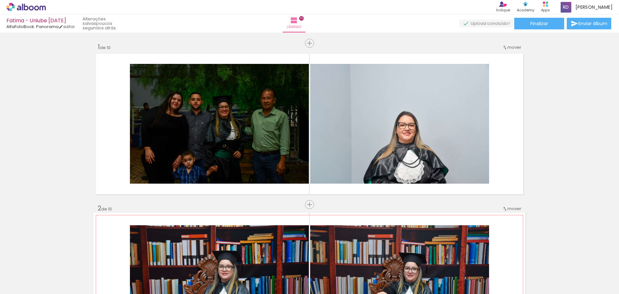
scroll to position [290, 0]
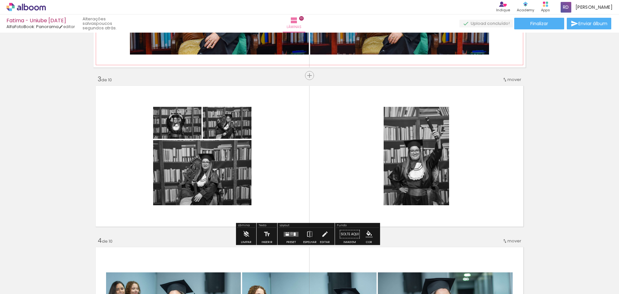
click at [290, 233] on quentale-layouter at bounding box center [291, 234] width 15 height 5
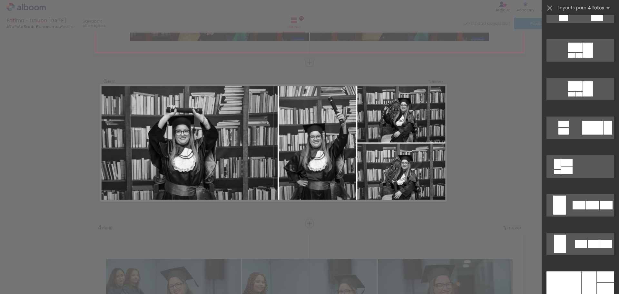
scroll to position [323, 0]
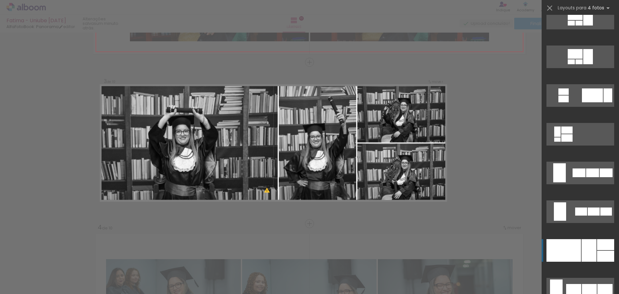
click at [592, 258] on div at bounding box center [589, 250] width 15 height 23
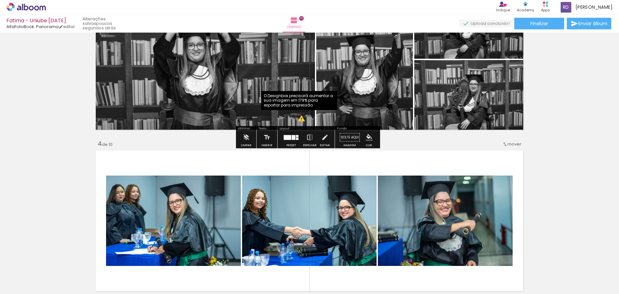
scroll to position [355, 0]
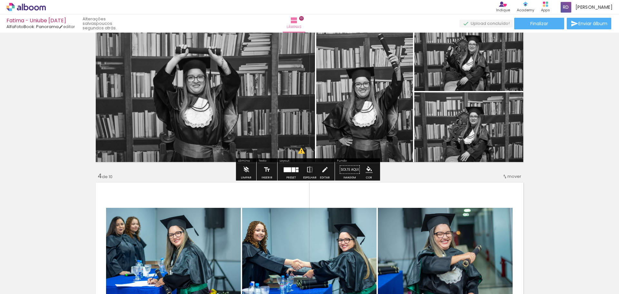
click at [239, 106] on quentale-photo at bounding box center [205, 91] width 222 height 145
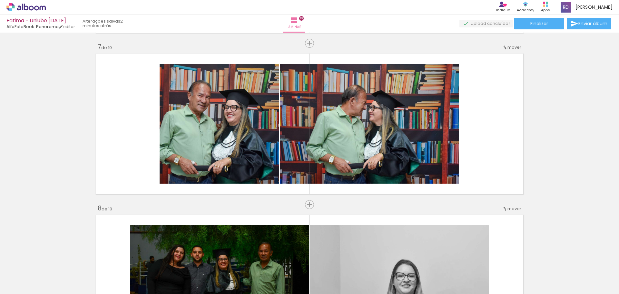
scroll to position [1000, 0]
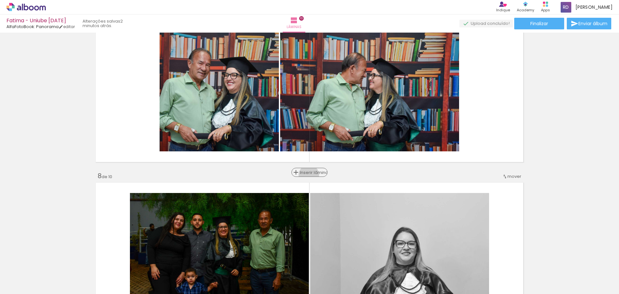
click at [308, 174] on span "Inserir lâmina" at bounding box center [312, 172] width 25 height 4
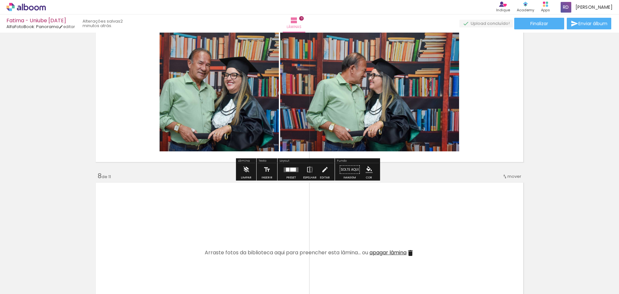
scroll to position [1129, 0]
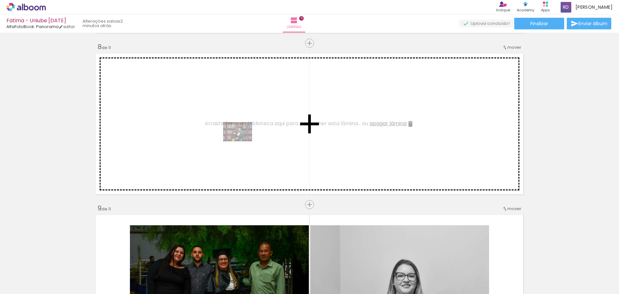
drag, startPoint x: 435, startPoint y: 279, endPoint x: 243, endPoint y: 141, distance: 236.7
click at [243, 141] on quentale-workspace at bounding box center [309, 147] width 619 height 294
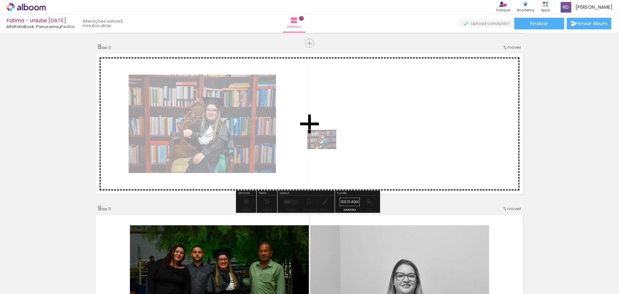
drag, startPoint x: 322, startPoint y: 277, endPoint x: 327, endPoint y: 149, distance: 127.8
click at [327, 149] on quentale-workspace at bounding box center [309, 147] width 619 height 294
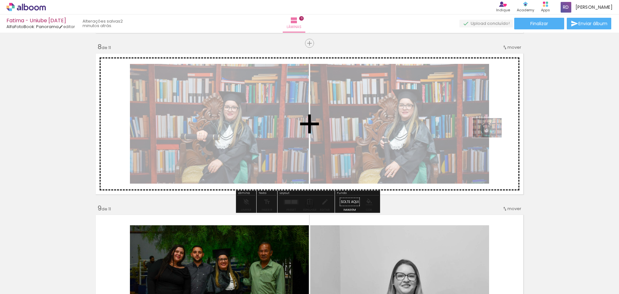
drag, startPoint x: 473, startPoint y: 273, endPoint x: 492, endPoint y: 137, distance: 136.5
click at [492, 137] on quentale-workspace at bounding box center [309, 147] width 619 height 294
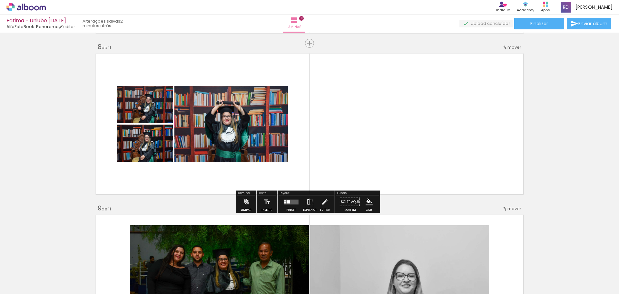
click at [0, 0] on slot "P&B" at bounding box center [0, 0] width 0 height 0
click at [119, 145] on div "P&B" at bounding box center [125, 141] width 13 height 10
click at [0, 0] on slot "P&B" at bounding box center [0, 0] width 0 height 0
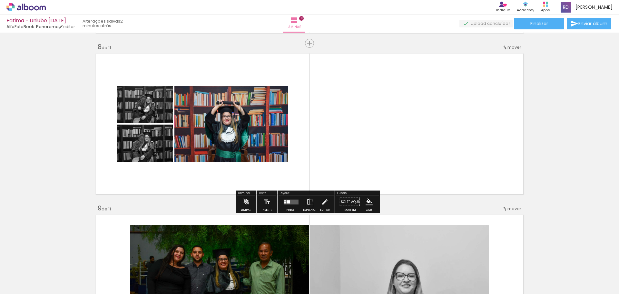
click at [0, 0] on slot "P&B" at bounding box center [0, 0] width 0 height 0
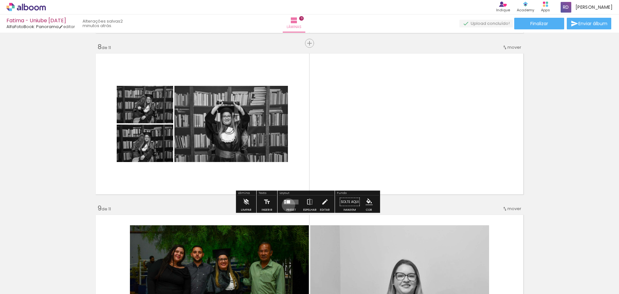
click at [287, 205] on div at bounding box center [291, 201] width 17 height 13
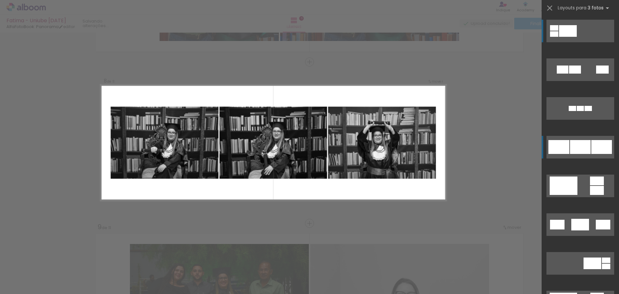
scroll to position [1110, 0]
click at [603, 152] on div at bounding box center [602, 147] width 21 height 14
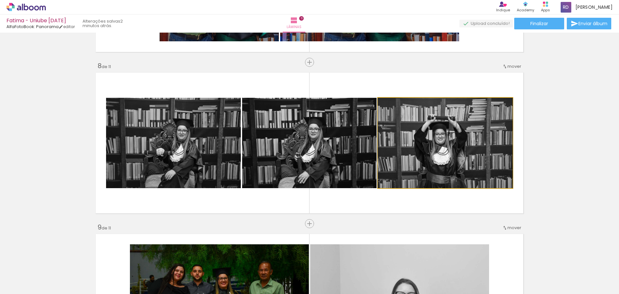
drag, startPoint x: 442, startPoint y: 149, endPoint x: 578, endPoint y: 149, distance: 136.8
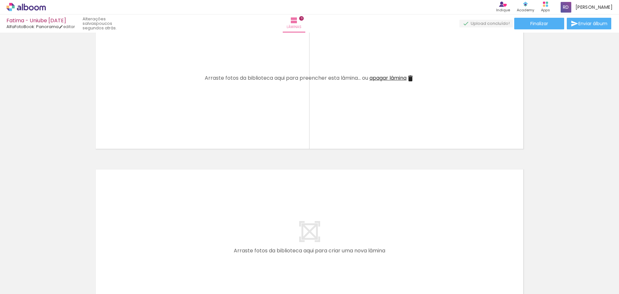
scroll to position [1594, 0]
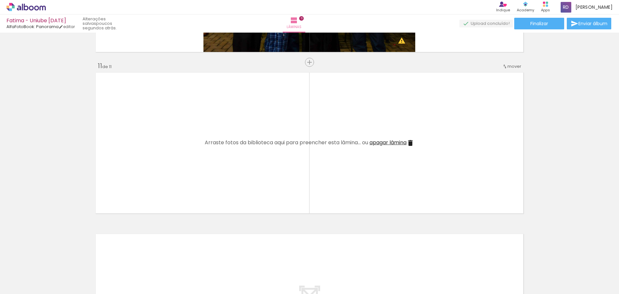
click at [397, 146] on span "apagar lâmina" at bounding box center [388, 142] width 37 height 7
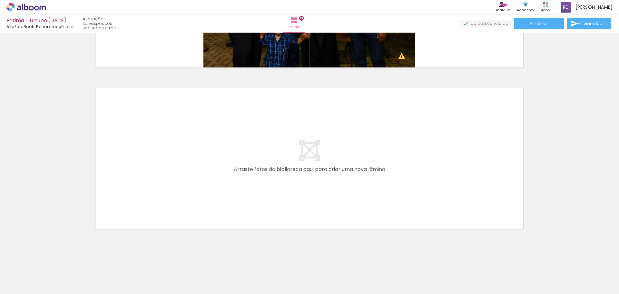
scroll to position [1449, 0]
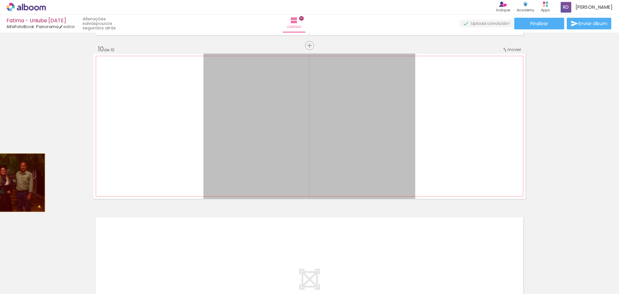
drag, startPoint x: 358, startPoint y: 140, endPoint x: 0, endPoint y: 183, distance: 360.2
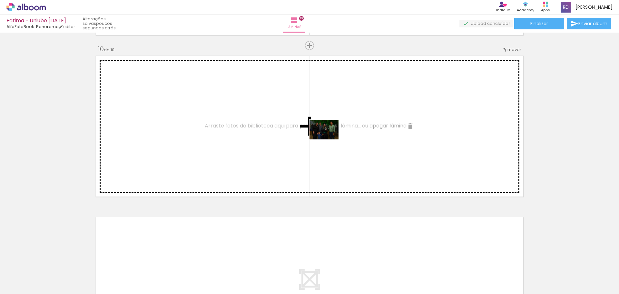
drag, startPoint x: 176, startPoint y: 274, endPoint x: 329, endPoint y: 139, distance: 203.2
click at [329, 139] on quentale-workspace at bounding box center [309, 147] width 619 height 294
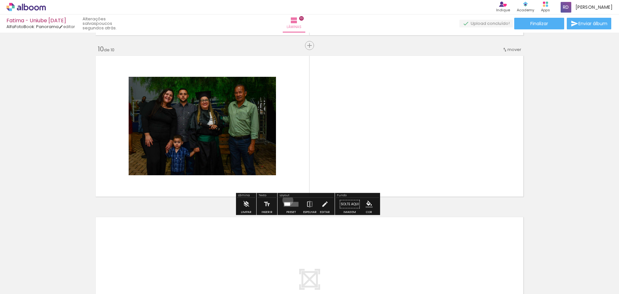
click at [286, 200] on div at bounding box center [291, 204] width 17 height 13
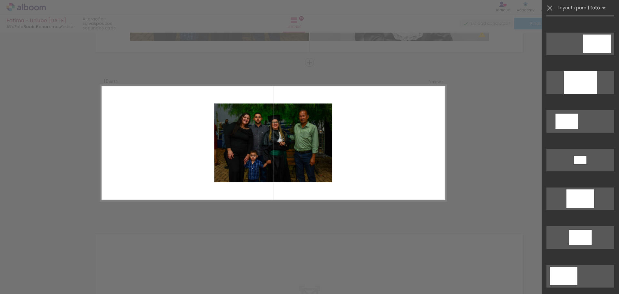
scroll to position [97, 0]
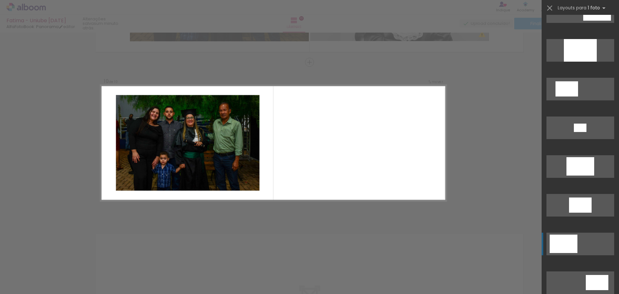
click at [567, 248] on div at bounding box center [564, 243] width 28 height 18
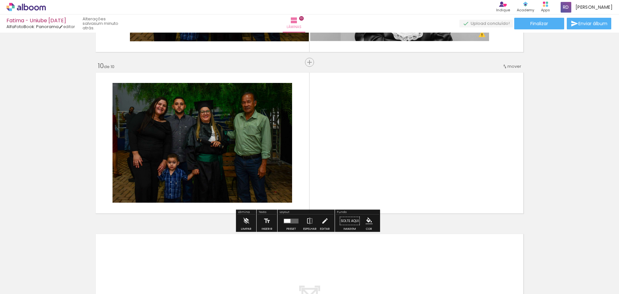
scroll to position [1465, 0]
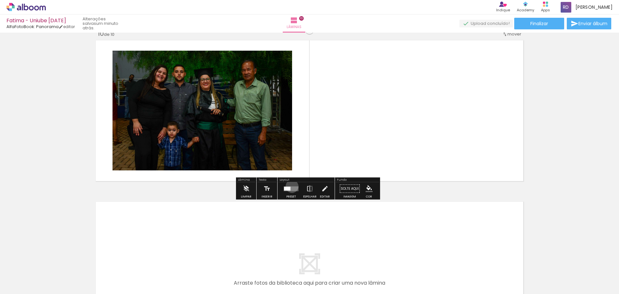
click at [291, 186] on quentale-layouter at bounding box center [291, 188] width 15 height 5
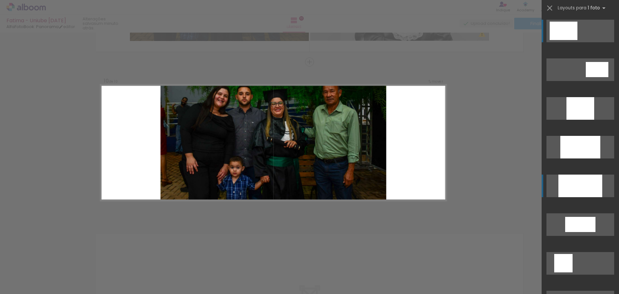
scroll to position [1432, 0]
click at [575, 189] on div at bounding box center [581, 185] width 44 height 23
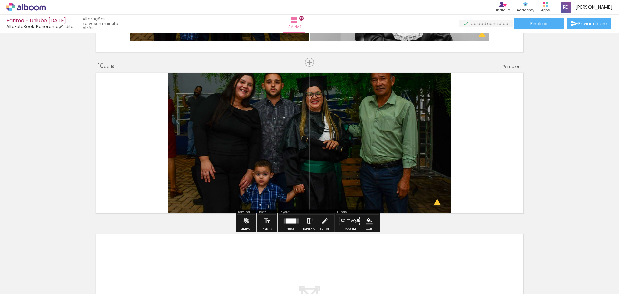
click at [407, 176] on quentale-photo at bounding box center [309, 142] width 283 height 145
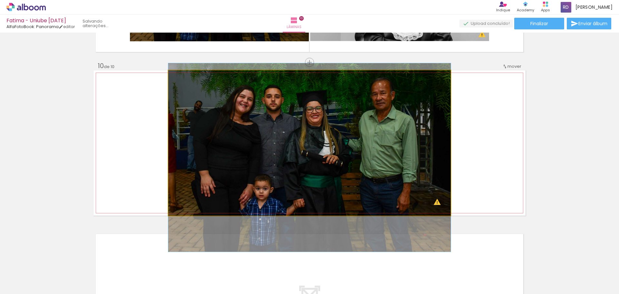
drag, startPoint x: 407, startPoint y: 176, endPoint x: 414, endPoint y: 191, distance: 15.9
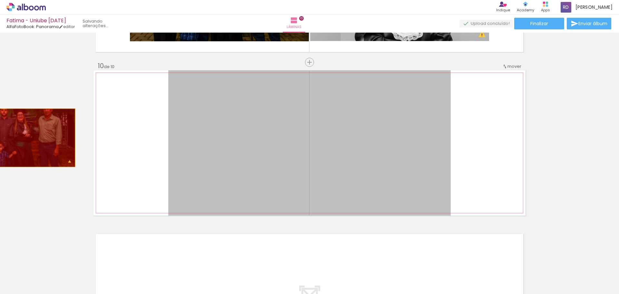
drag, startPoint x: 364, startPoint y: 163, endPoint x: 16, endPoint y: 138, distance: 349.2
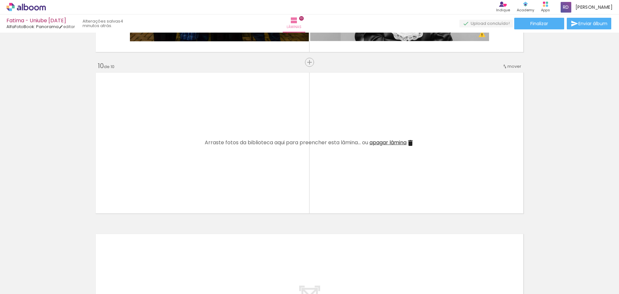
click at [22, 282] on span "Adicionar Fotos" at bounding box center [22, 285] width 19 height 7
click at [0, 0] on input "file" at bounding box center [0, 0] width 0 height 0
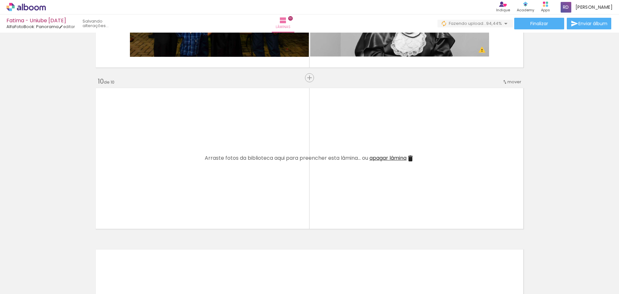
scroll to position [0, 86]
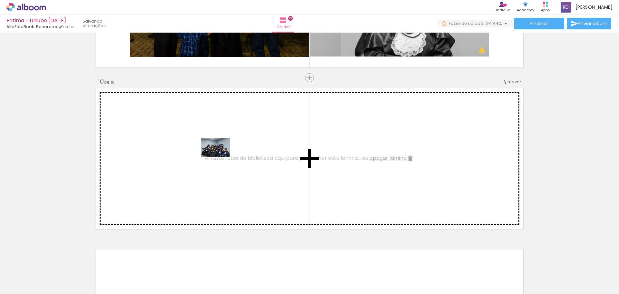
drag, startPoint x: 485, startPoint y: 257, endPoint x: 221, endPoint y: 157, distance: 282.3
click at [221, 157] on quentale-workspace at bounding box center [309, 147] width 619 height 294
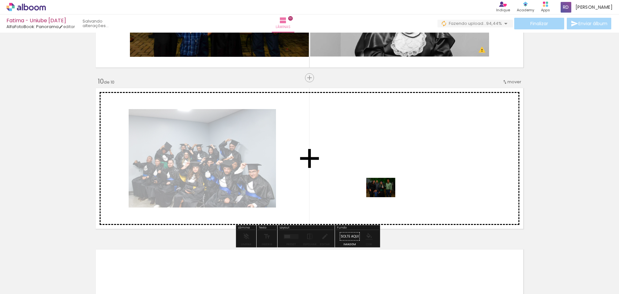
drag, startPoint x: 92, startPoint y: 279, endPoint x: 386, endPoint y: 197, distance: 305.0
click at [386, 197] on quentale-workspace at bounding box center [309, 147] width 619 height 294
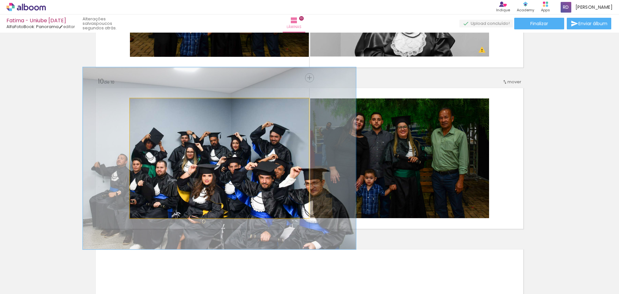
drag, startPoint x: 145, startPoint y: 105, endPoint x: 156, endPoint y: 112, distance: 13.3
type paper-slider "152"
click at [156, 112] on quentale-photo at bounding box center [219, 158] width 179 height 120
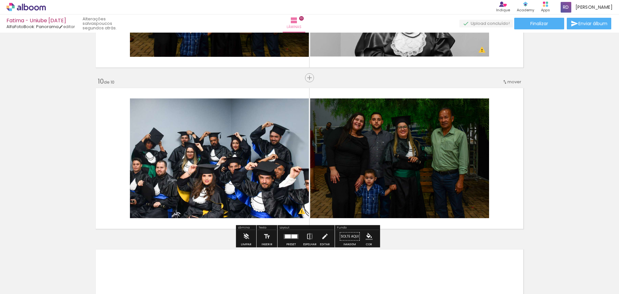
scroll to position [0, 86]
click at [297, 238] on quentale-layouter at bounding box center [291, 236] width 15 height 5
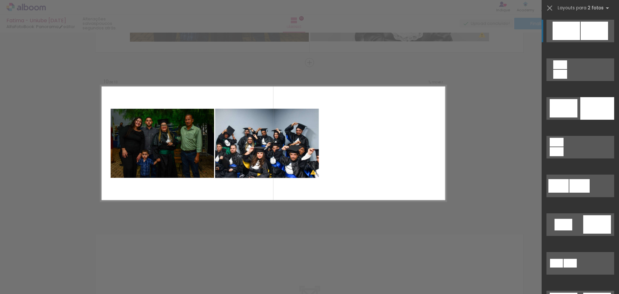
scroll to position [1432, 0]
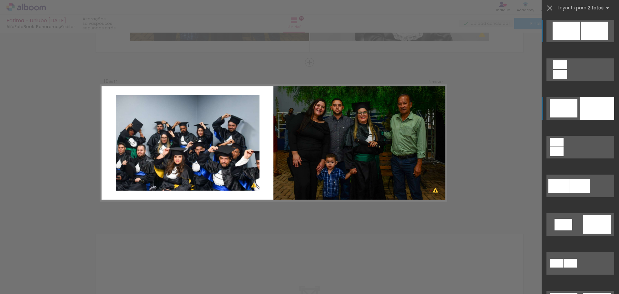
click at [597, 115] on div at bounding box center [598, 108] width 34 height 23
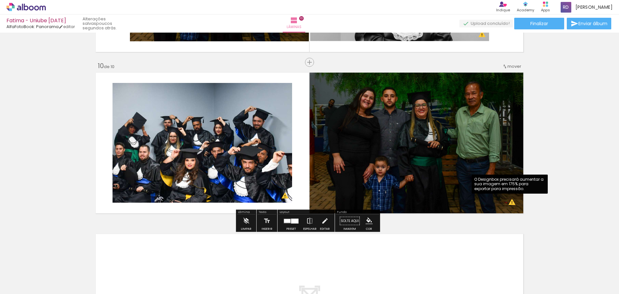
click at [0, 0] on slot "P&B" at bounding box center [0, 0] width 0 height 0
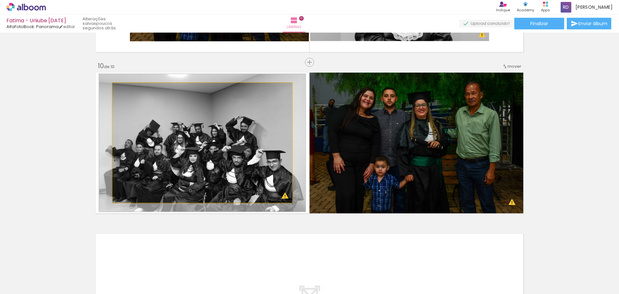
drag, startPoint x: 139, startPoint y: 90, endPoint x: 130, endPoint y: 93, distance: 9.6
click at [130, 93] on div at bounding box center [131, 90] width 10 height 10
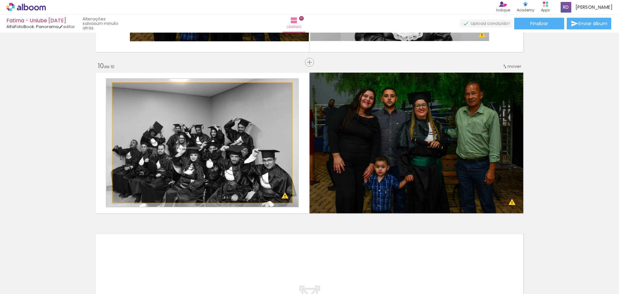
type paper-slider "107"
click at [128, 92] on div at bounding box center [129, 90] width 6 height 6
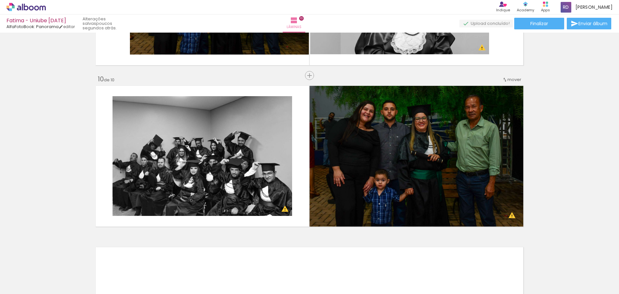
scroll to position [1451, 0]
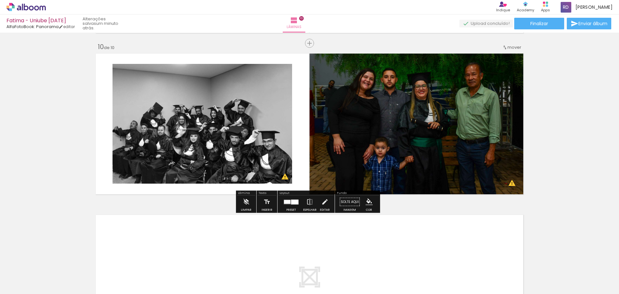
click at [0, 0] on slot "P&B" at bounding box center [0, 0] width 0 height 0
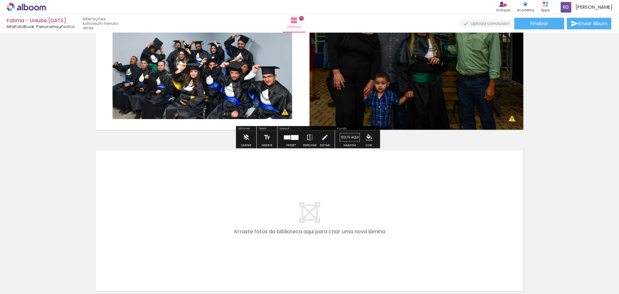
scroll to position [1578, 0]
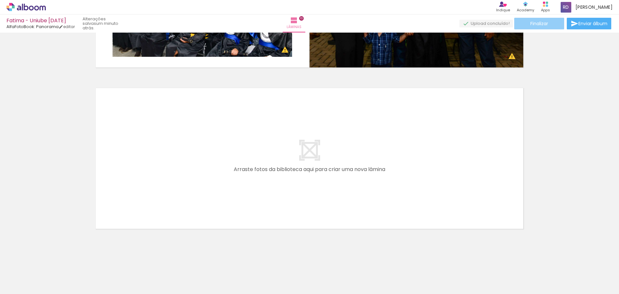
click at [541, 24] on span "Finalizar" at bounding box center [540, 23] width 18 height 5
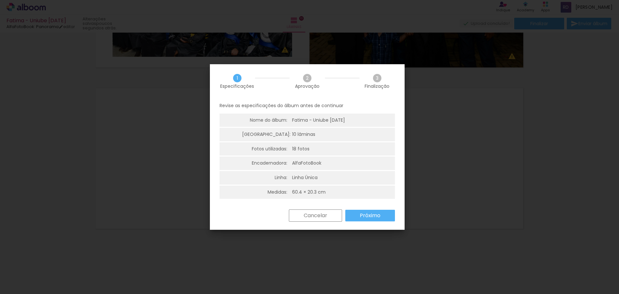
click at [0, 0] on slot "Próximo" at bounding box center [0, 0] width 0 height 0
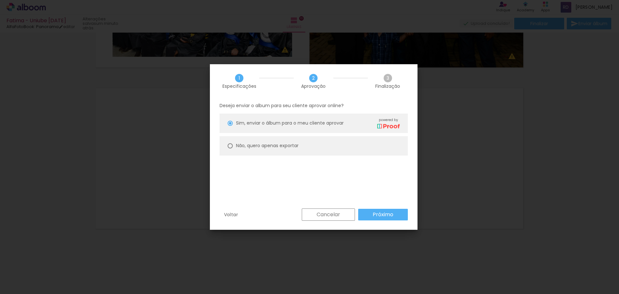
click at [0, 0] on slot "Não, quero apenas exportar" at bounding box center [0, 0] width 0 height 0
type paper-radio-button "on"
click at [0, 0] on slot "Próximo" at bounding box center [0, 0] width 0 height 0
type input "Alta, 300 DPI"
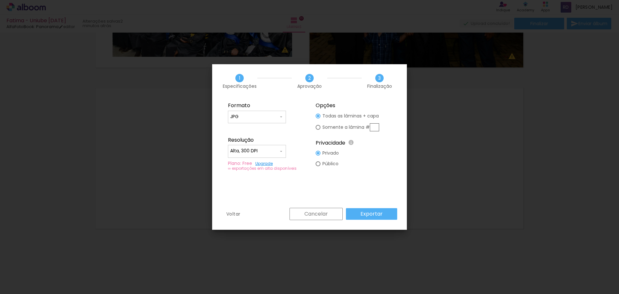
click at [269, 119] on input "JPG" at bounding box center [254, 117] width 48 height 6
click at [269, 119] on paper-item "JPG" at bounding box center [257, 115] width 58 height 13
click at [317, 164] on div at bounding box center [318, 163] width 5 height 5
type paper-radio-button "on"
click at [274, 151] on input "Alta, 300 DPI" at bounding box center [254, 151] width 48 height 6
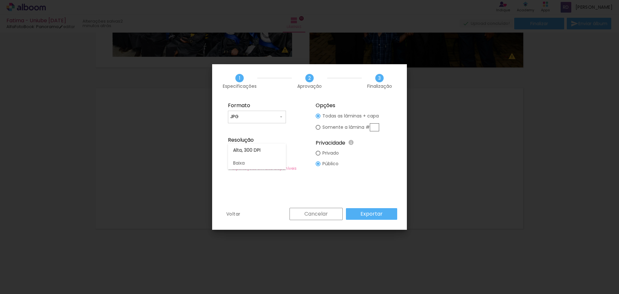
click at [274, 151] on paper-item "Alta, 300 DPI" at bounding box center [257, 150] width 58 height 13
click at [262, 164] on link "Upgrade" at bounding box center [263, 163] width 17 height 5
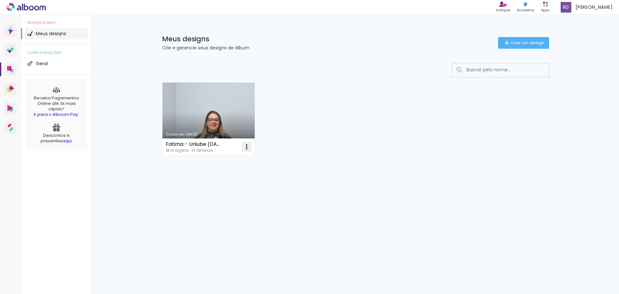
click at [249, 147] on iron-icon at bounding box center [247, 147] width 8 height 8
click at [215, 165] on paper-item "Abrir" at bounding box center [220, 161] width 65 height 13
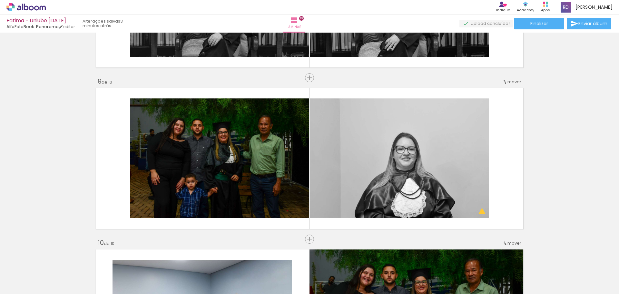
scroll to position [1127, 0]
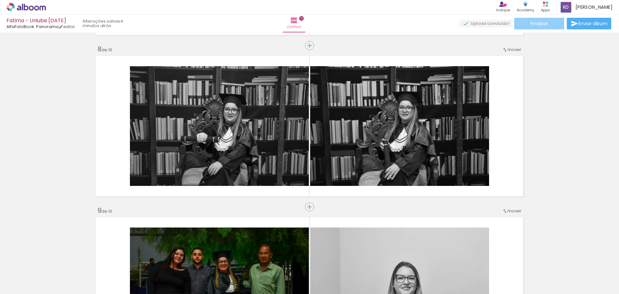
click at [533, 25] on span "Finalizar" at bounding box center [540, 23] width 18 height 5
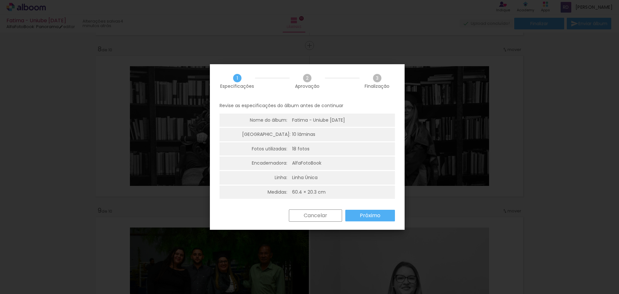
click at [386, 214] on paper-button "Próximo" at bounding box center [370, 216] width 50 height 12
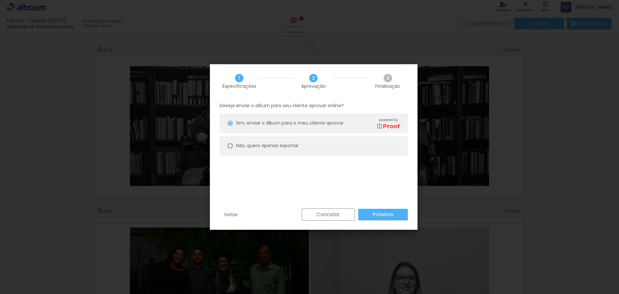
click at [0, 0] on slot "Não, quero apenas exportar" at bounding box center [0, 0] width 0 height 0
type paper-radio-button "on"
click at [367, 211] on paper-button "Próximo" at bounding box center [383, 215] width 50 height 12
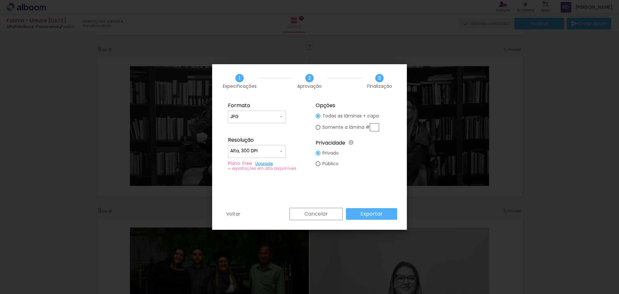
click at [0, 0] on slot "Exportar" at bounding box center [0, 0] width 0 height 0
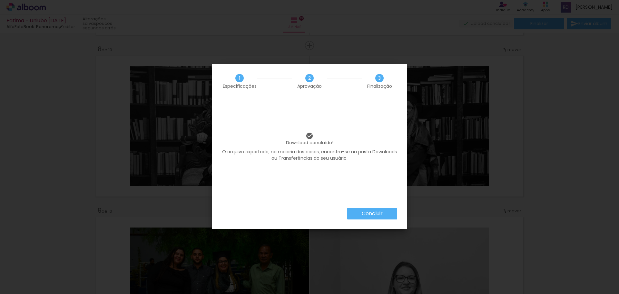
click at [0, 0] on slot "Concluir" at bounding box center [0, 0] width 0 height 0
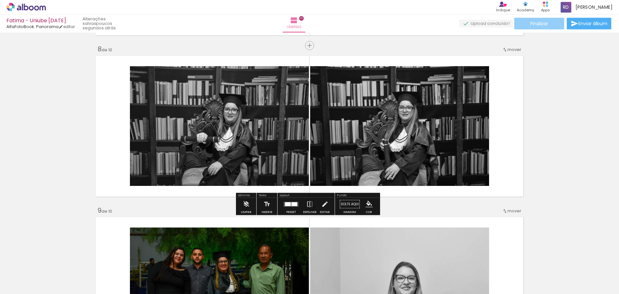
click at [539, 26] on span "Finalizar" at bounding box center [540, 23] width 18 height 5
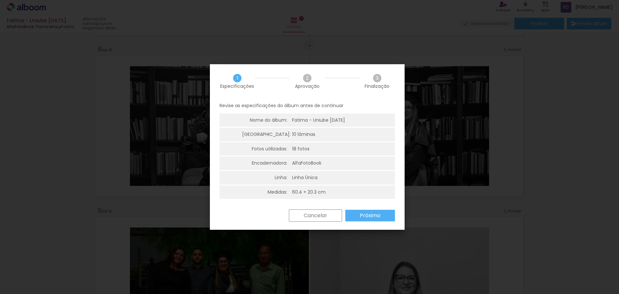
click at [0, 0] on slot "Próximo" at bounding box center [0, 0] width 0 height 0
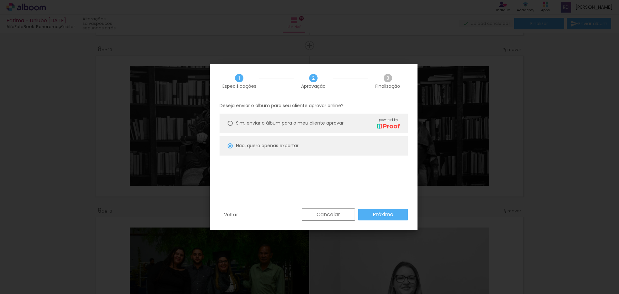
click at [394, 217] on paper-button "Próximo" at bounding box center [383, 215] width 50 height 12
type input "Alta, 300 DPI"
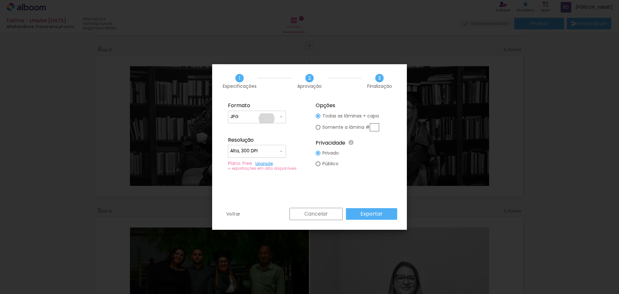
click at [267, 119] on input "JPG" at bounding box center [254, 117] width 48 height 6
click at [241, 129] on paper-item "PDF" at bounding box center [257, 128] width 58 height 13
type input "PDF"
click at [0, 0] on slot "Exportar" at bounding box center [0, 0] width 0 height 0
